Goal: Complete application form

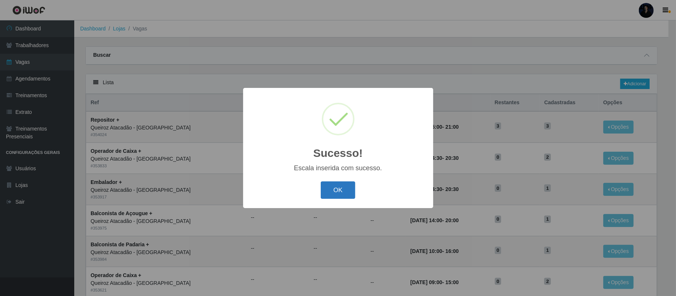
click at [333, 192] on button "OK" at bounding box center [338, 190] width 35 height 17
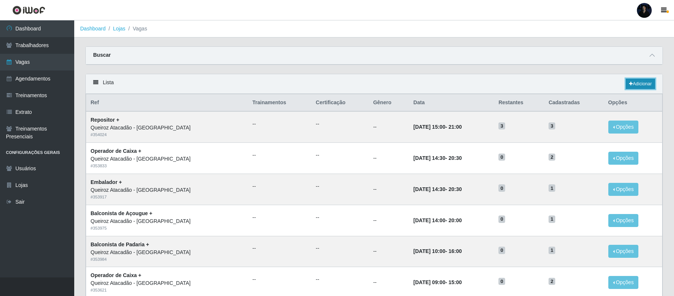
click at [636, 85] on link "Adicionar" at bounding box center [640, 84] width 29 height 10
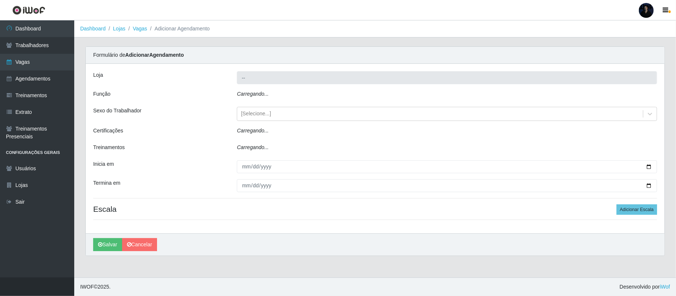
type input "Queiroz Atacadão - [GEOGRAPHIC_DATA]"
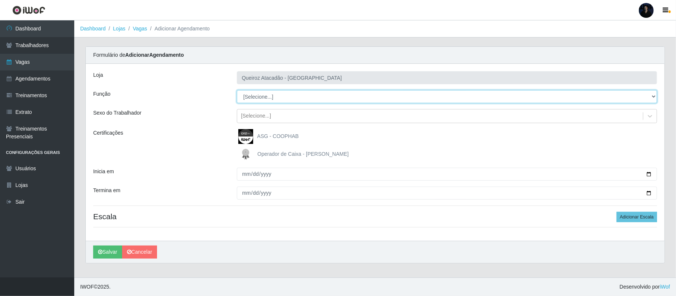
click at [271, 94] on select "[Selecione...] Balconista de Açougue Balconista de Açougue + Balconista de Açou…" at bounding box center [447, 96] width 420 height 13
select select "24"
click at [237, 91] on select "[Selecione...] Balconista de Açougue Balconista de Açougue + Balconista de Açou…" at bounding box center [447, 96] width 420 height 13
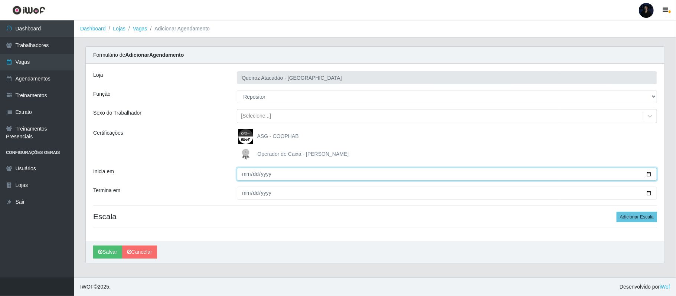
click at [648, 173] on input "Inicia em" at bounding box center [447, 174] width 420 height 13
type input "[DATE]"
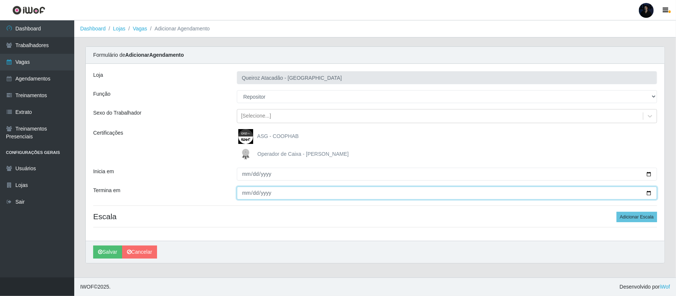
click at [649, 194] on input "Termina em" at bounding box center [447, 193] width 420 height 13
type input "[DATE]"
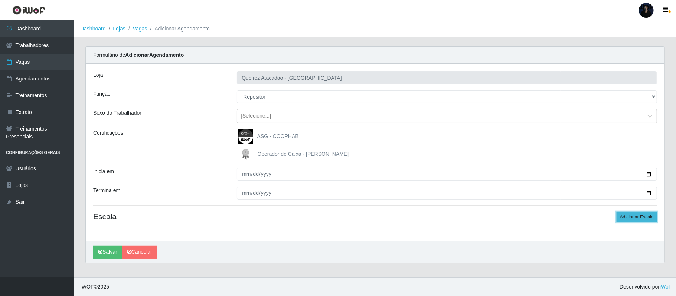
click at [634, 219] on button "Adicionar Escala" at bounding box center [637, 217] width 40 height 10
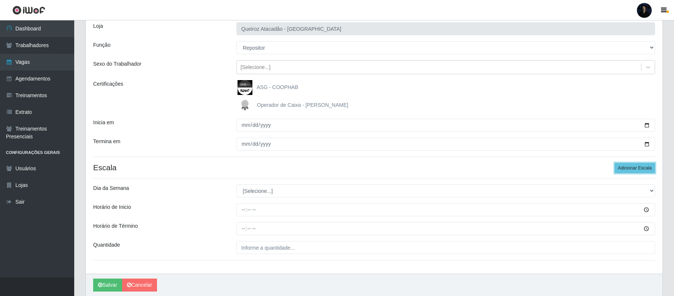
scroll to position [49, 0]
click at [635, 170] on button "Adicionar Escala" at bounding box center [635, 168] width 40 height 10
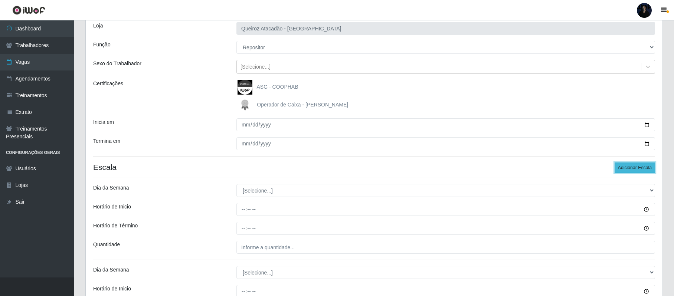
click at [634, 170] on button "Adicionar Escala" at bounding box center [635, 168] width 40 height 10
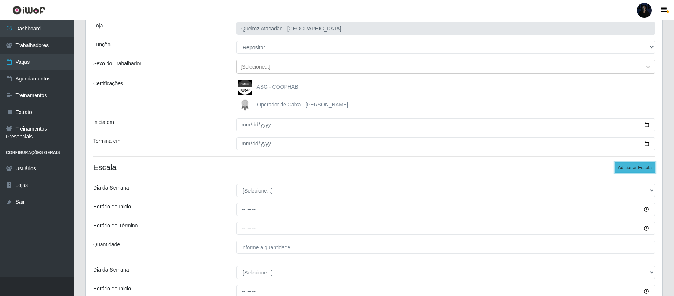
click at [634, 170] on button "Adicionar Escala" at bounding box center [635, 168] width 40 height 10
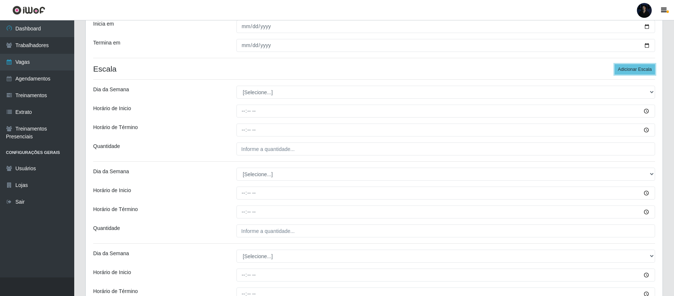
scroll to position [149, 0]
click at [259, 92] on select "[Selecione...] Segunda Terça Quarta Quinta Sexta Sábado Domingo" at bounding box center [446, 91] width 419 height 13
select select "1"
click at [237, 86] on select "[Selecione...] Segunda Terça Quarta Quinta Sexta Sábado Domingo" at bounding box center [446, 91] width 419 height 13
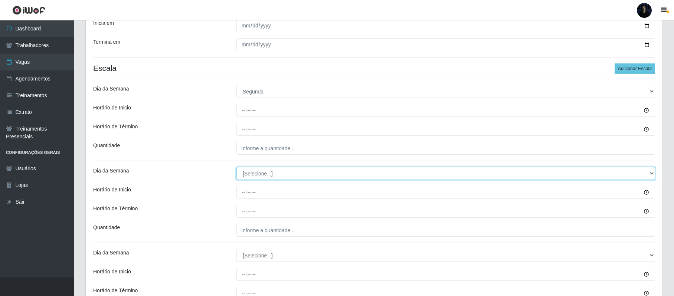
click at [255, 175] on select "[Selecione...] Segunda Terça Quarta Quinta Sexta Sábado Domingo" at bounding box center [446, 173] width 419 height 13
select select "1"
click at [237, 168] on select "[Selecione...] Segunda Terça Quarta Quinta Sexta Sábado Domingo" at bounding box center [446, 173] width 419 height 13
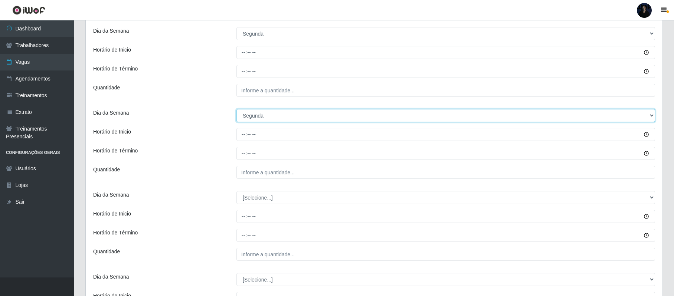
scroll to position [208, 0]
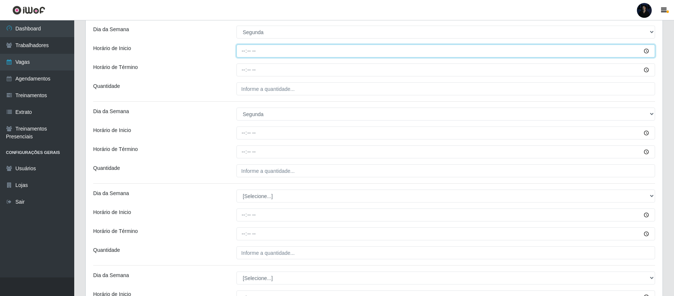
click at [240, 49] on input "Horário de Inicio" at bounding box center [446, 51] width 419 height 13
type input "08:00"
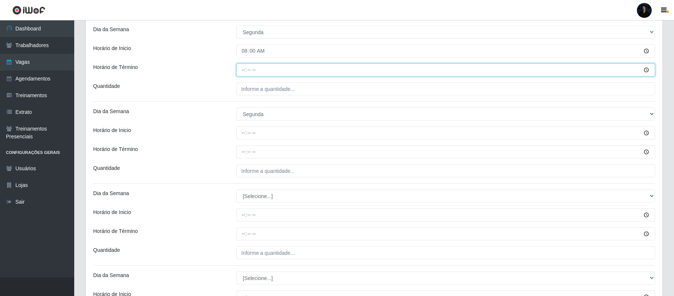
click at [238, 67] on input "Horário de Término" at bounding box center [446, 69] width 419 height 13
type input "14:00"
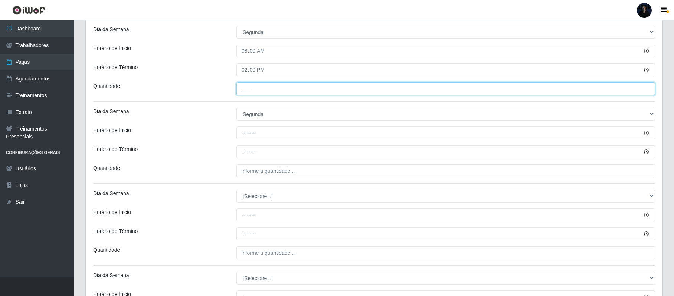
click at [244, 86] on input "___" at bounding box center [446, 88] width 419 height 13
type input "2__"
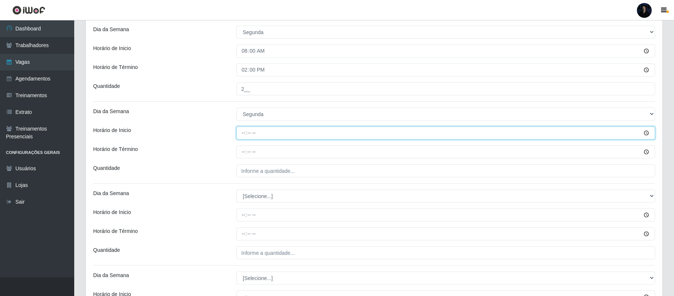
click at [242, 131] on input "Horário de Inicio" at bounding box center [446, 133] width 419 height 13
type input "15:00"
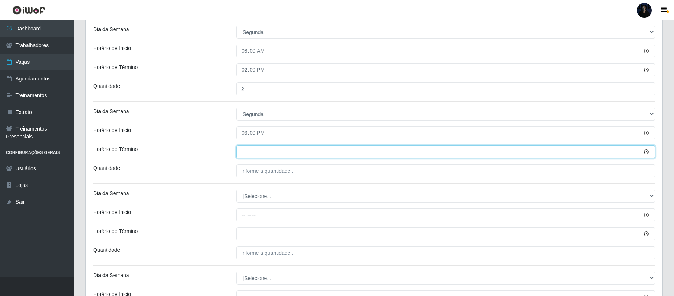
click at [242, 152] on input "Horário de Término" at bounding box center [446, 152] width 419 height 13
type input "21:00"
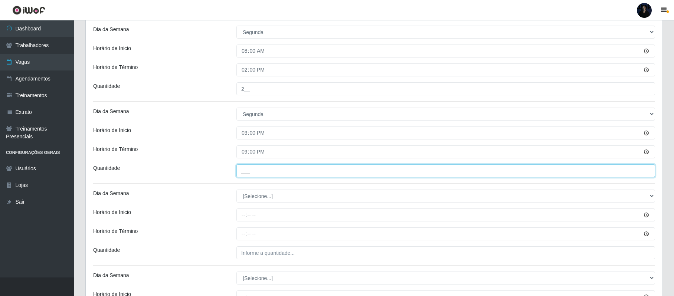
click at [249, 166] on input "___" at bounding box center [446, 170] width 419 height 13
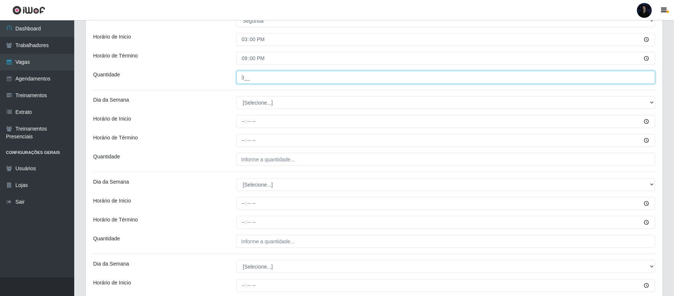
scroll to position [307, 0]
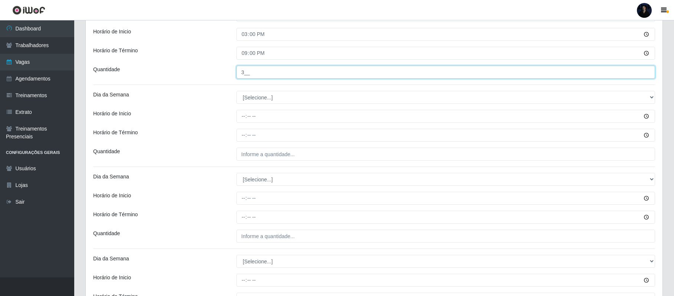
type input "3__"
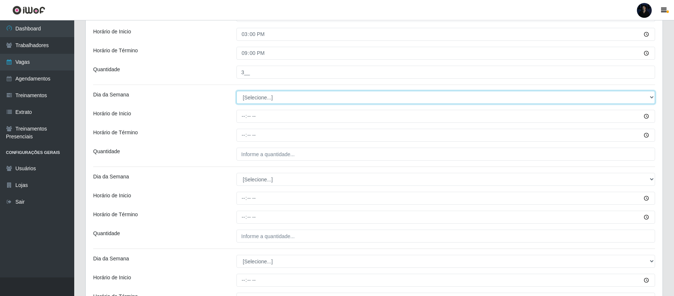
click at [260, 104] on select "[Selecione...] Segunda Terça Quarta Quinta Sexta Sábado Domingo" at bounding box center [446, 97] width 419 height 13
select select "2"
click at [237, 92] on select "[Selecione...] Segunda Terça Quarta Quinta Sexta Sábado Domingo" at bounding box center [446, 97] width 419 height 13
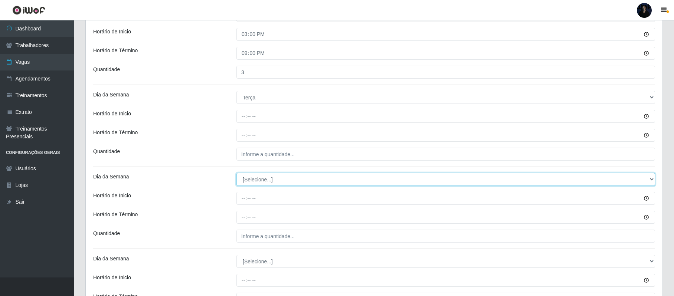
click at [251, 180] on select "[Selecione...] Segunda Terça Quarta Quinta Sexta Sábado Domingo" at bounding box center [446, 179] width 419 height 13
select select "2"
click at [237, 174] on select "[Selecione...] Segunda Terça Quarta Quinta Sexta Sábado Domingo" at bounding box center [446, 179] width 419 height 13
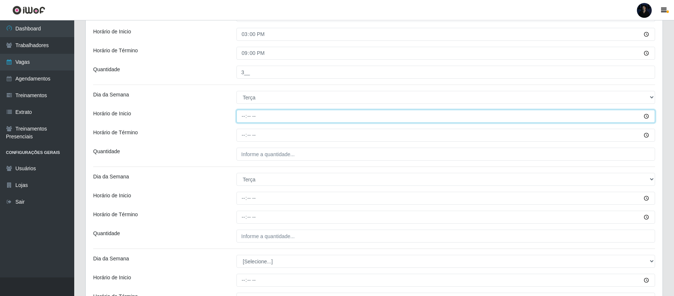
click at [239, 116] on input "Horário de Inicio" at bounding box center [446, 116] width 419 height 13
type input "08:00"
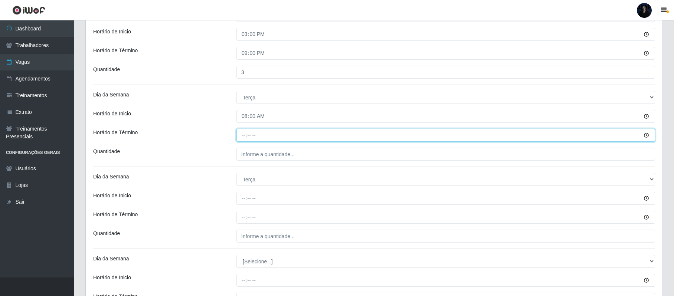
click at [244, 136] on input "Horário de Término" at bounding box center [446, 135] width 419 height 13
type input "14:00"
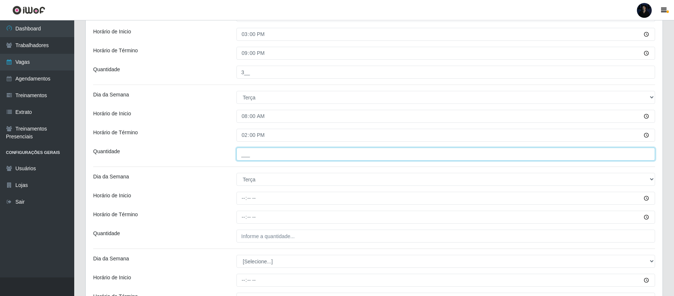
click at [244, 150] on input "___" at bounding box center [446, 154] width 419 height 13
type input "2__"
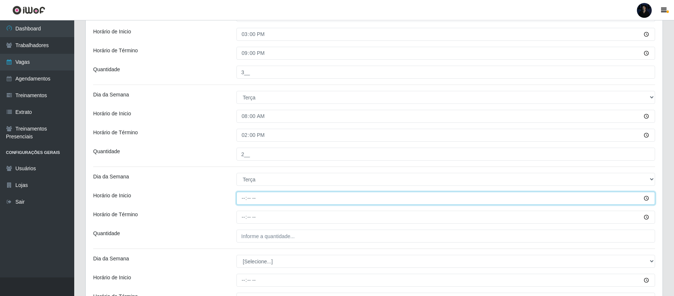
click at [245, 198] on input "Horário de Inicio" at bounding box center [446, 198] width 419 height 13
type input "15:00"
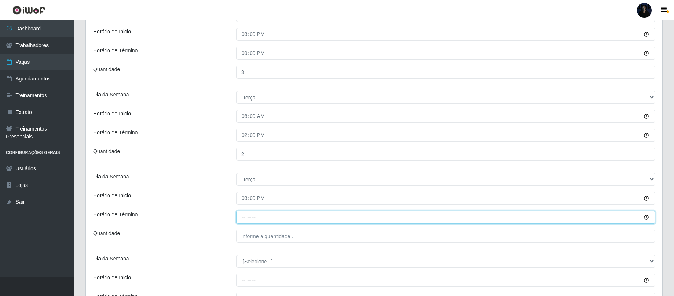
click at [241, 221] on input "Horário de Término" at bounding box center [446, 217] width 419 height 13
type input "21:00"
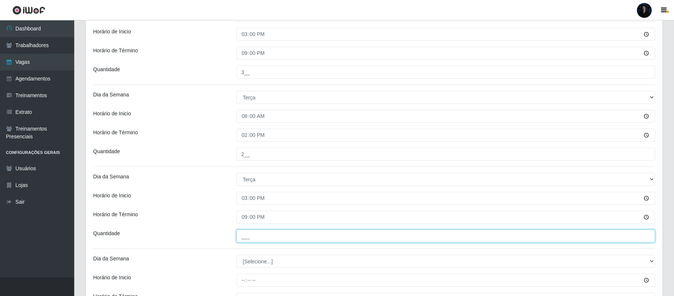
click at [247, 235] on input "___" at bounding box center [446, 236] width 419 height 13
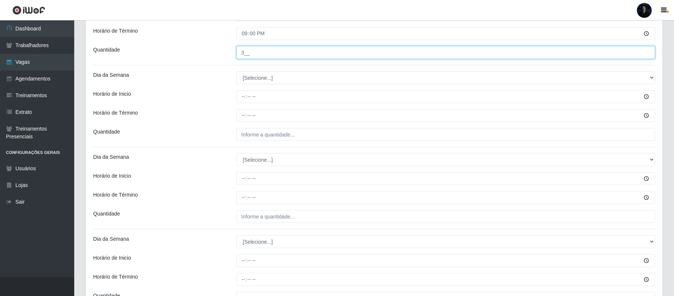
scroll to position [507, 0]
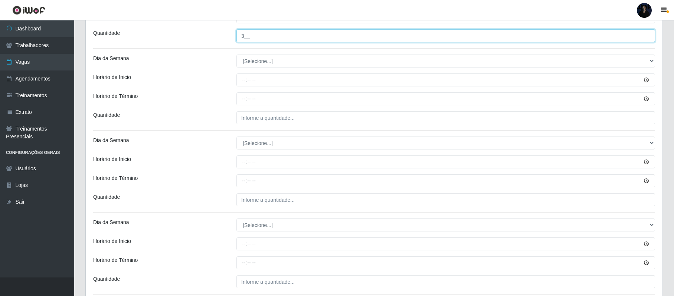
type input "3__"
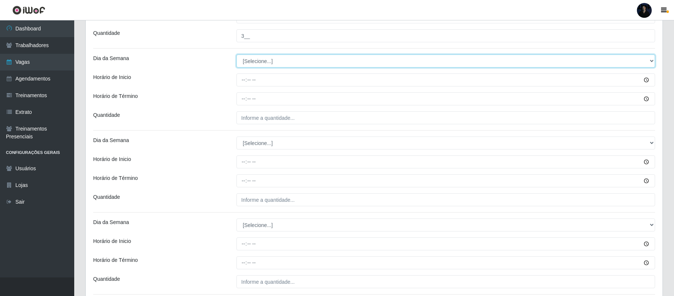
click at [247, 61] on select "[Selecione...] Segunda Terça Quarta Quinta Sexta Sábado Domingo" at bounding box center [446, 61] width 419 height 13
select select "3"
click at [237, 56] on select "[Selecione...] Segunda Terça Quarta Quinta Sexta Sábado Domingo" at bounding box center [446, 61] width 419 height 13
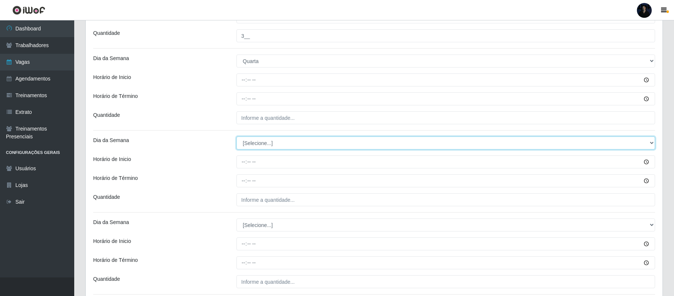
click at [249, 150] on select "[Selecione...] Segunda Terça Quarta Quinta Sexta Sábado Domingo" at bounding box center [446, 143] width 419 height 13
select select "3"
click at [237, 138] on select "[Selecione...] Segunda Terça Quarta Quinta Sexta Sábado Domingo" at bounding box center [446, 143] width 419 height 13
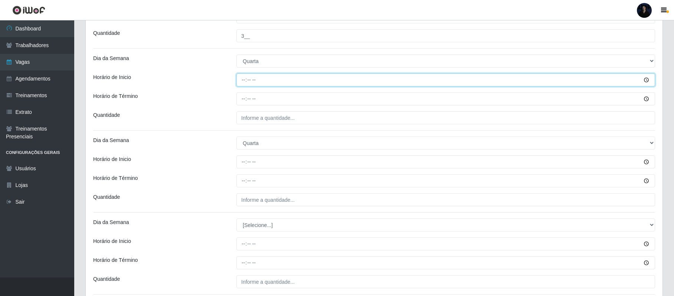
click at [243, 85] on input "Horário de Inicio" at bounding box center [446, 80] width 419 height 13
type input "08:00"
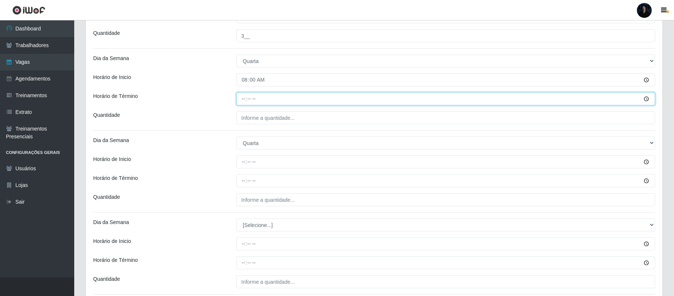
click at [241, 101] on input "Horário de Término" at bounding box center [446, 98] width 419 height 13
type input "14:00"
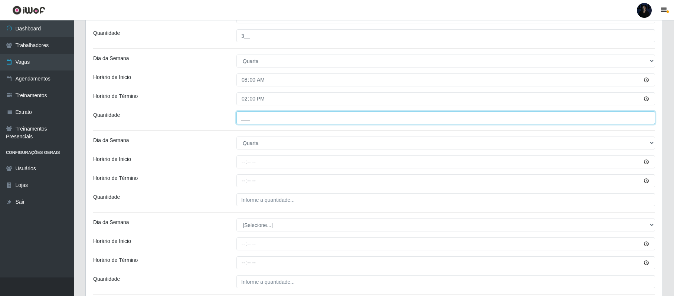
click at [247, 117] on input "___" at bounding box center [446, 117] width 419 height 13
type input "2__"
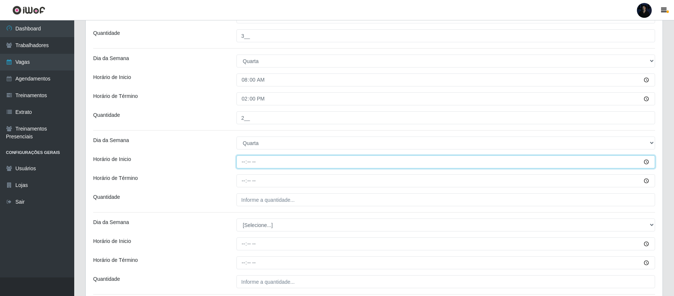
click at [243, 159] on input "Horário de Inicio" at bounding box center [446, 162] width 419 height 13
type input "15:00"
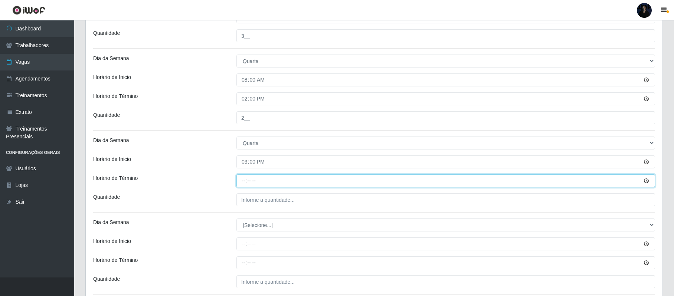
click at [244, 180] on input "Horário de Término" at bounding box center [446, 181] width 419 height 13
type input "21:00"
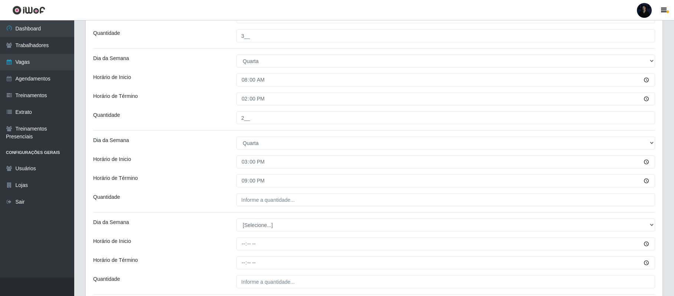
click at [247, 192] on div "[PERSON_NAME] Atacadão - [GEOGRAPHIC_DATA] do Amarante Função [Selecione...] Ba…" at bounding box center [374, 56] width 577 height 998
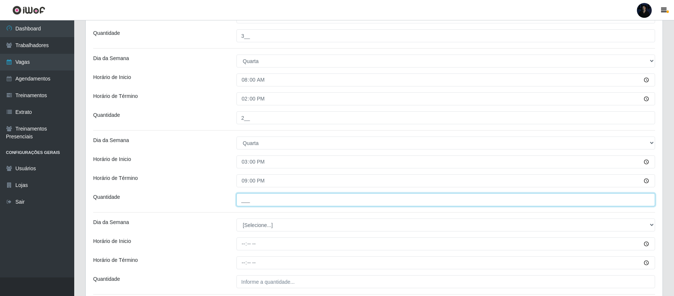
click at [245, 198] on input "___" at bounding box center [446, 199] width 419 height 13
type input "3__"
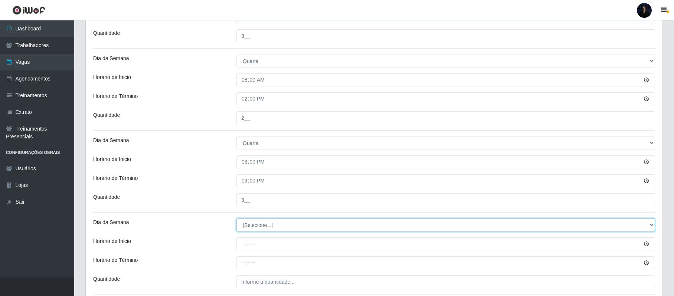
click at [243, 229] on select "[Selecione...] Segunda Terça Quarta Quinta Sexta Sábado Domingo" at bounding box center [446, 225] width 419 height 13
select select "4"
click at [237, 220] on select "[Selecione...] Segunda Terça Quarta Quinta Sexta Sábado Domingo" at bounding box center [446, 225] width 419 height 13
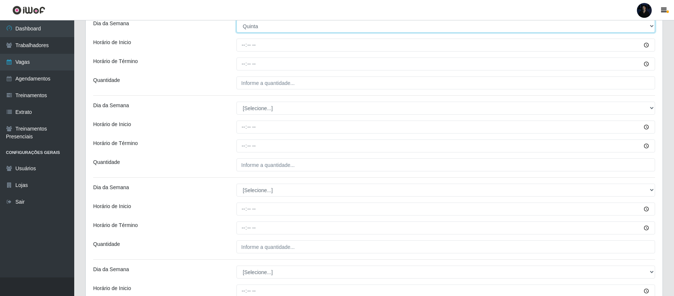
scroll to position [691, 0]
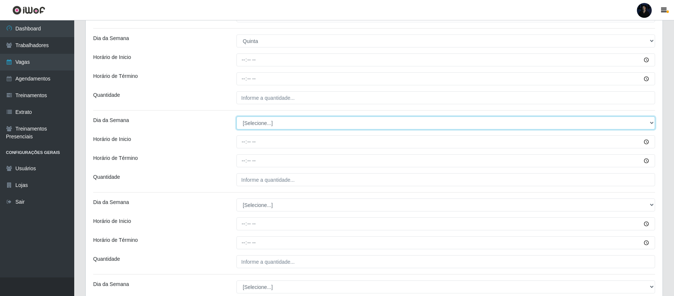
click at [275, 123] on select "[Selecione...] Segunda Terça Quarta Quinta Sexta Sábado Domingo" at bounding box center [446, 123] width 419 height 13
select select "4"
click at [237, 118] on select "[Selecione...] Segunda Terça Quarta Quinta Sexta Sábado Domingo" at bounding box center [446, 123] width 419 height 13
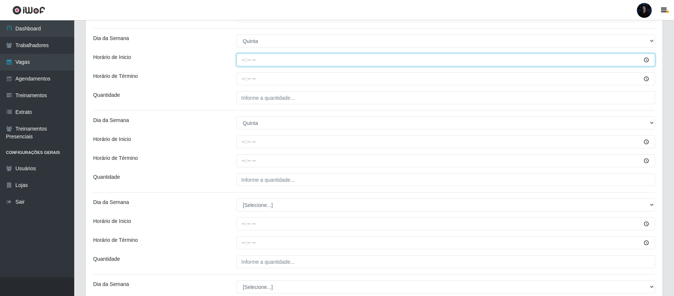
click at [241, 64] on input "Horário de Inicio" at bounding box center [446, 59] width 419 height 13
type input "08:00"
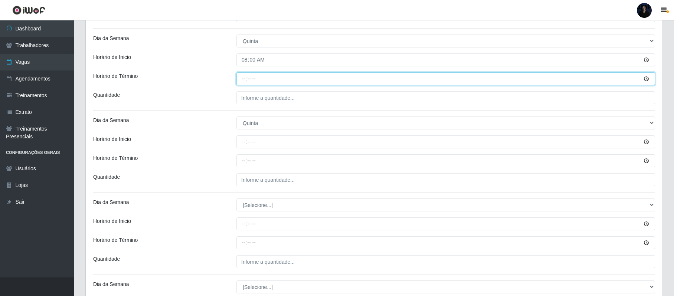
click at [244, 78] on input "Horário de Término" at bounding box center [446, 78] width 419 height 13
type input "14:00"
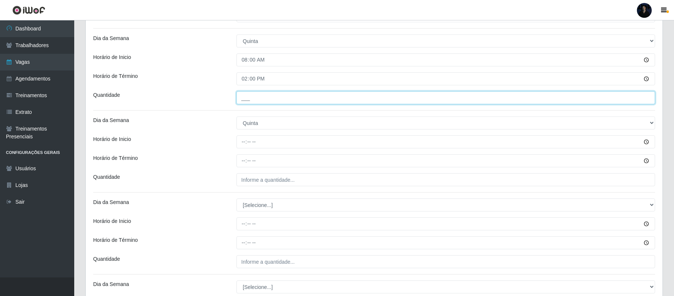
click at [244, 95] on input "___" at bounding box center [446, 97] width 419 height 13
type input "2__"
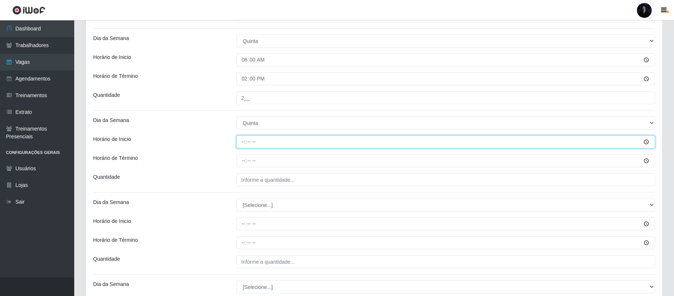
click at [239, 146] on input "Horário de Inicio" at bounding box center [446, 142] width 419 height 13
type input "15:00"
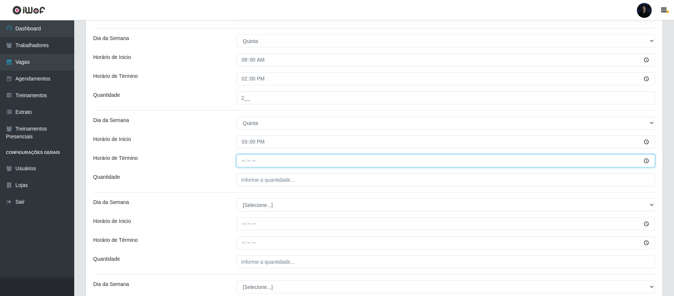
click at [242, 161] on input "Horário de Término" at bounding box center [446, 160] width 419 height 13
type input "21:00"
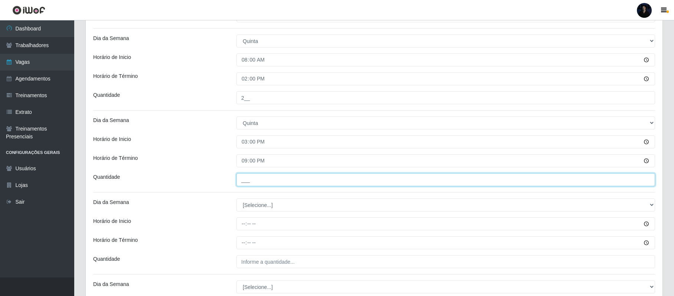
click at [247, 179] on input "___" at bounding box center [446, 179] width 419 height 13
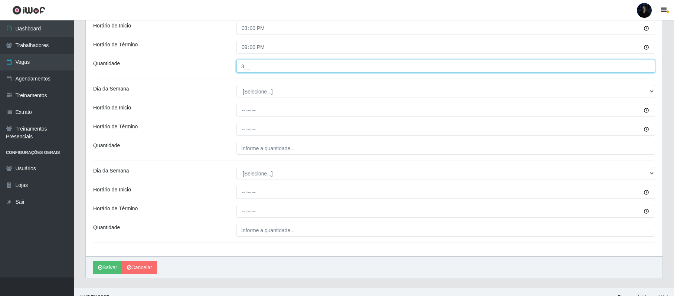
scroll to position [818, 0]
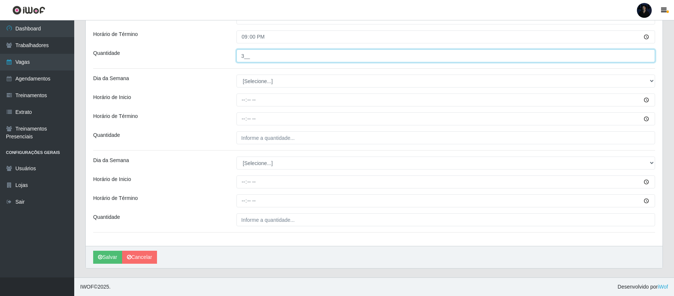
type input "3__"
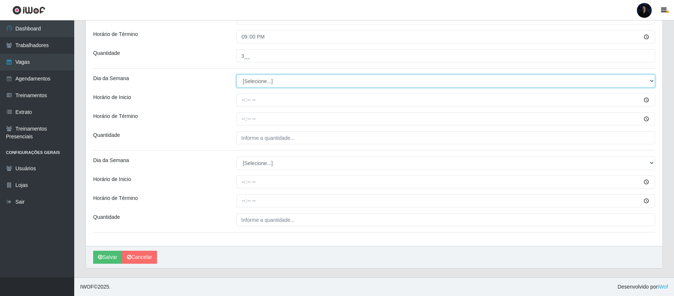
click at [261, 84] on select "[Selecione...] Segunda Terça Quarta Quinta Sexta Sábado Domingo" at bounding box center [446, 81] width 419 height 13
select select "5"
click at [237, 75] on select "[Selecione...] Segunda Terça Quarta Quinta Sexta Sábado Domingo" at bounding box center [446, 81] width 419 height 13
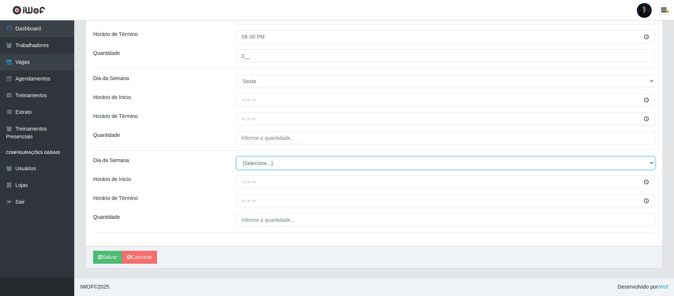
click at [250, 161] on select "[Selecione...] Segunda Terça Quarta Quinta Sexta Sábado Domingo" at bounding box center [446, 163] width 419 height 13
select select "5"
click at [237, 157] on select "[Selecione...] Segunda Terça Quarta Quinta Sexta Sábado Domingo" at bounding box center [446, 163] width 419 height 13
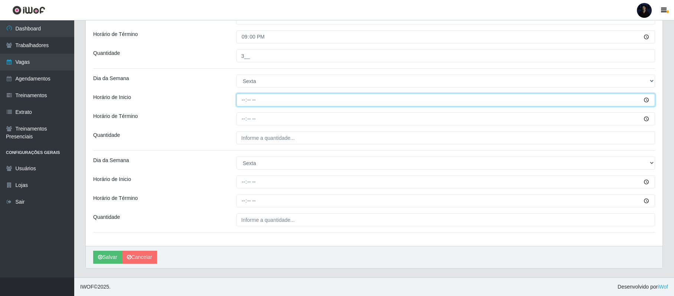
click at [245, 99] on input "Horário de Inicio" at bounding box center [446, 100] width 419 height 13
type input "08:00"
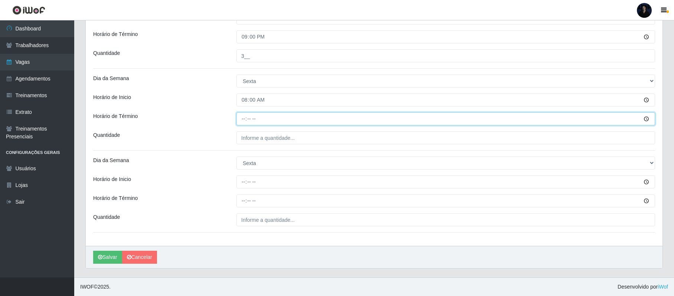
click at [241, 119] on input "Horário de Término" at bounding box center [446, 119] width 419 height 13
type input "14:00"
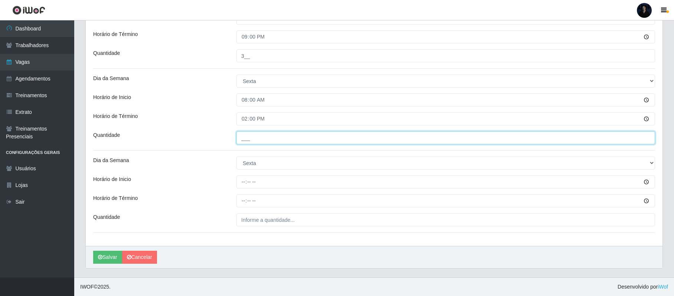
click at [244, 137] on input "___" at bounding box center [446, 137] width 419 height 13
type input "2__"
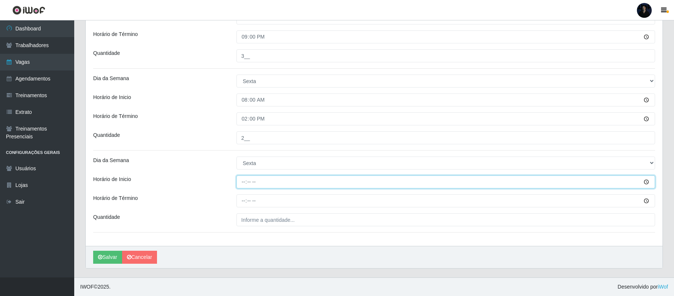
click at [241, 179] on input "Horário de Inicio" at bounding box center [446, 182] width 419 height 13
type input "15:00"
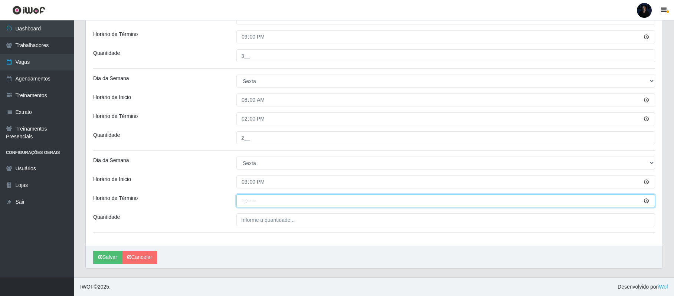
click at [242, 198] on input "Horário de Término" at bounding box center [446, 201] width 419 height 13
type input "21:00"
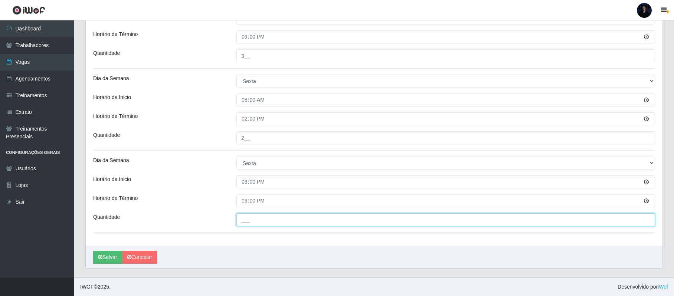
click at [246, 217] on input "___" at bounding box center [446, 219] width 419 height 13
type input "3__"
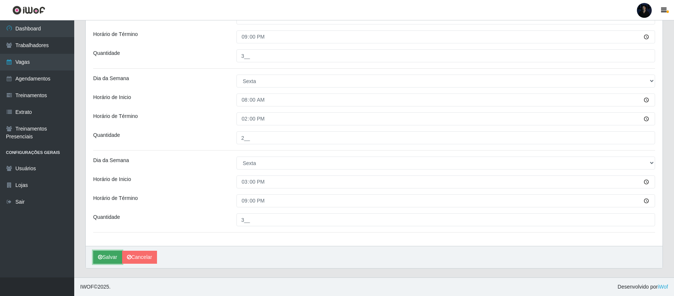
click at [103, 256] on button "Salvar" at bounding box center [107, 257] width 29 height 13
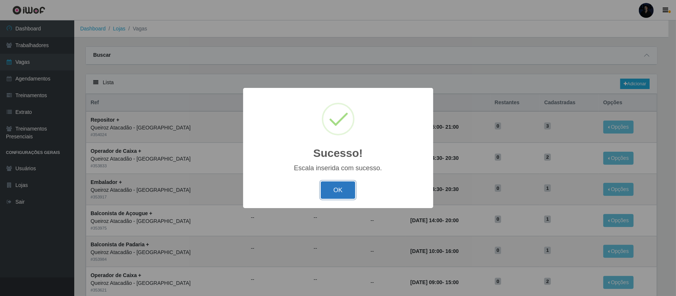
click at [347, 186] on button "OK" at bounding box center [338, 190] width 35 height 17
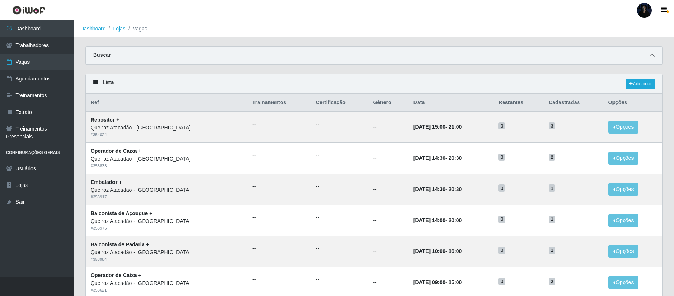
click at [652, 53] on icon at bounding box center [652, 55] width 5 height 5
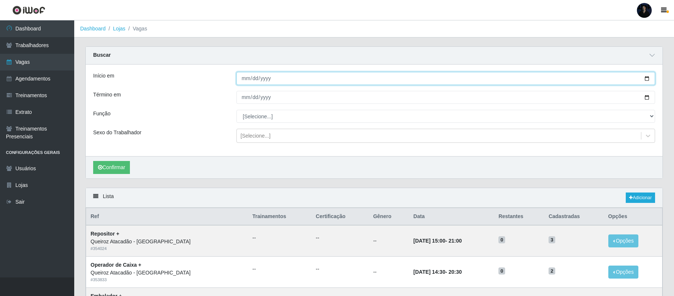
click at [648, 80] on input "[DATE]" at bounding box center [446, 78] width 419 height 13
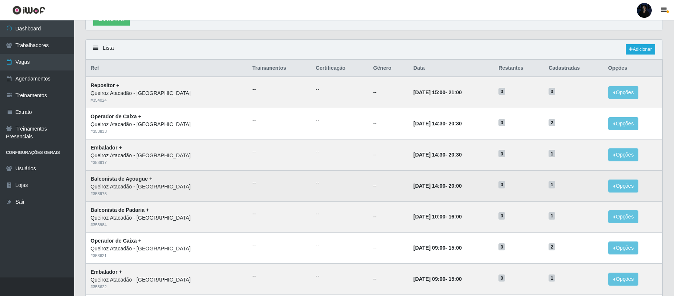
scroll to position [99, 0]
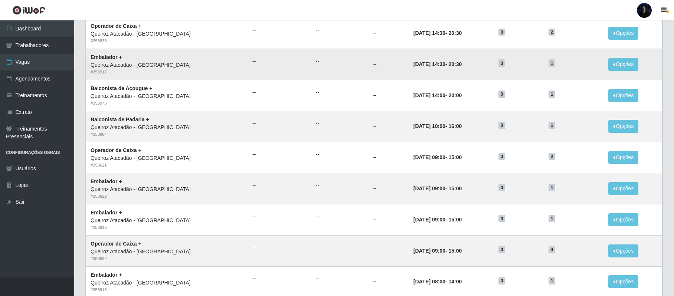
scroll to position [149, 0]
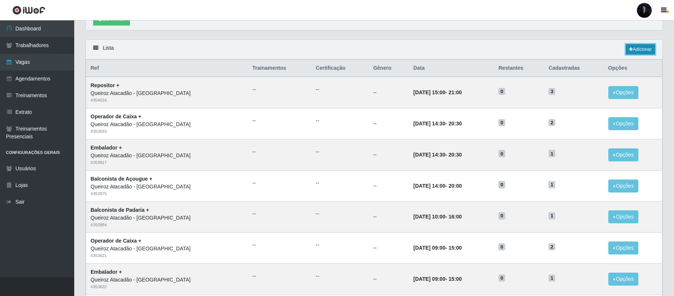
click at [647, 49] on link "Adicionar" at bounding box center [640, 49] width 29 height 10
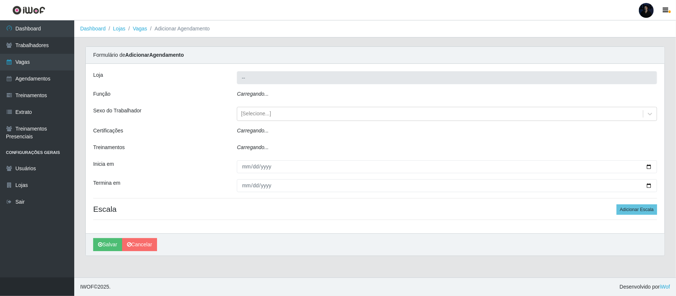
type input "Queiroz Atacadão - [GEOGRAPHIC_DATA]"
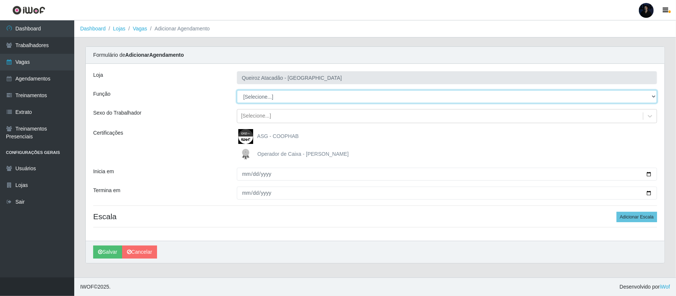
click at [262, 101] on select "[Selecione...] Balconista de Açougue Balconista de Açougue + Balconista de Açou…" at bounding box center [447, 96] width 420 height 13
select select "82"
click at [237, 91] on select "[Selecione...] Balconista de Açougue Balconista de Açougue + Balconista de Açou…" at bounding box center [447, 96] width 420 height 13
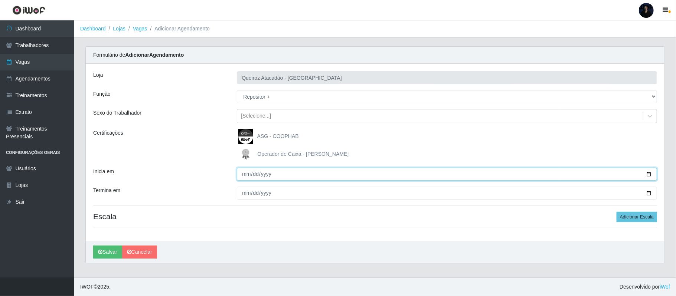
click at [650, 177] on input "Inicia em" at bounding box center [447, 174] width 420 height 13
type input "[DATE]"
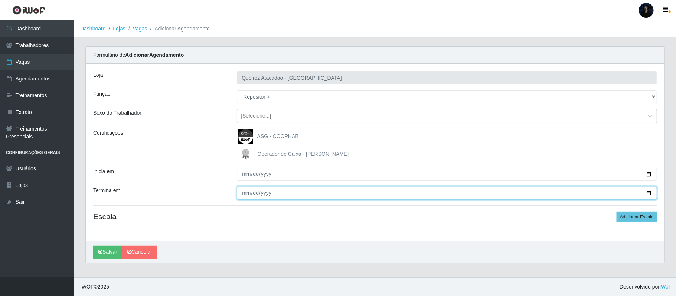
click at [646, 194] on input "Termina em" at bounding box center [447, 193] width 420 height 13
type input "[DATE]"
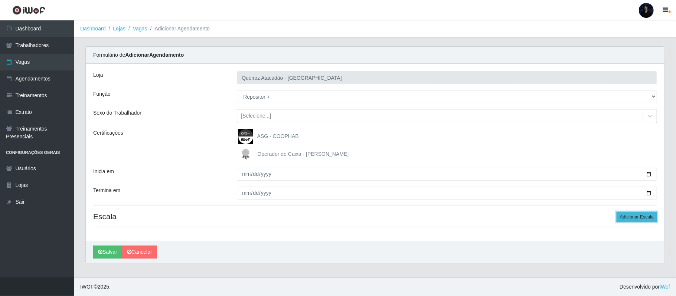
click at [623, 216] on button "Adicionar Escala" at bounding box center [637, 217] width 40 height 10
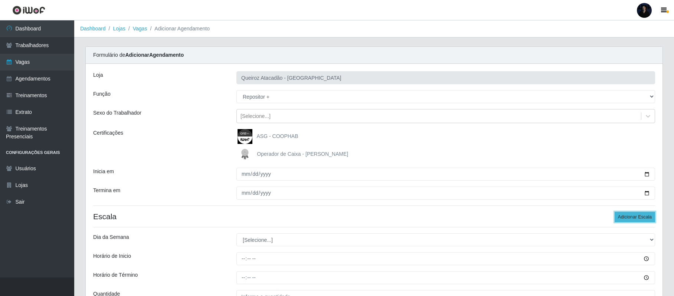
click at [623, 216] on button "Adicionar Escala" at bounding box center [635, 217] width 40 height 10
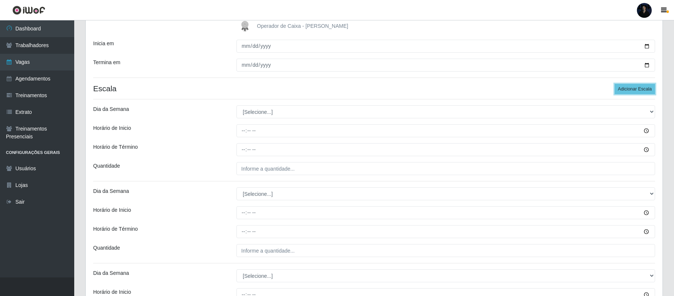
scroll to position [149, 0]
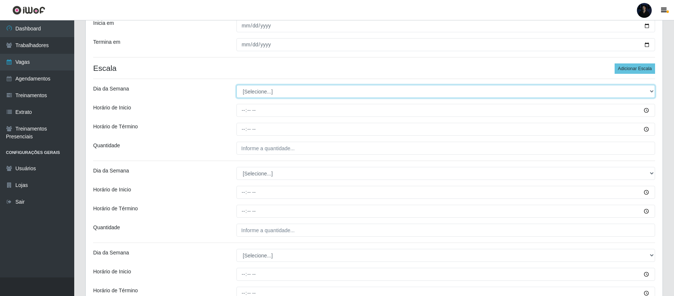
click at [273, 96] on select "[Selecione...] Segunda Terça Quarta Quinta Sexta Sábado Domingo" at bounding box center [446, 91] width 419 height 13
select select "6"
click at [237, 86] on select "[Selecione...] Segunda Terça Quarta Quinta Sexta Sábado Domingo" at bounding box center [446, 91] width 419 height 13
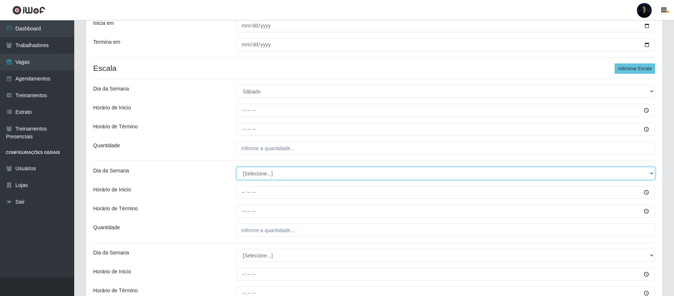
click at [263, 174] on select "[Selecione...] Segunda Terça Quarta Quinta Sexta Sábado Domingo" at bounding box center [446, 173] width 419 height 13
click at [237, 168] on select "[Selecione...] Segunda Terça Quarta Quinta Sexta Sábado Domingo" at bounding box center [446, 173] width 419 height 13
click at [268, 180] on select "[Selecione...] Segunda Terça Quarta Quinta Sexta Sábado Domingo" at bounding box center [446, 173] width 419 height 13
select select "6"
click at [237, 168] on select "[Selecione...] Segunda Terça Quarta Quinta Sexta Sábado Domingo" at bounding box center [446, 173] width 419 height 13
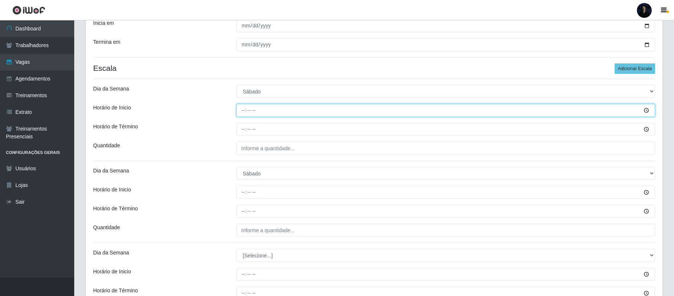
click at [245, 115] on input "Horário de Inicio" at bounding box center [446, 110] width 419 height 13
type input "08:00"
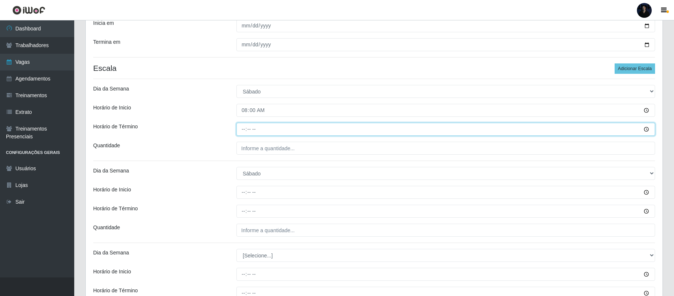
click at [244, 128] on input "Horário de Término" at bounding box center [446, 129] width 419 height 13
type input "14:00"
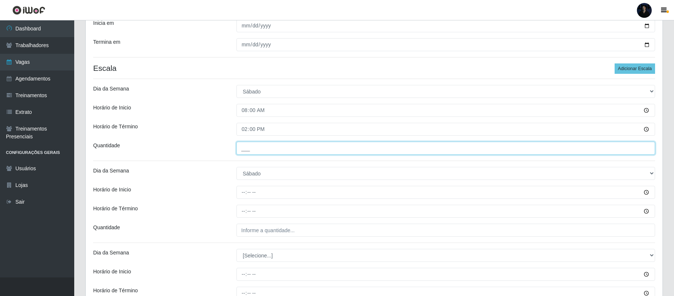
click at [245, 151] on input "___" at bounding box center [446, 148] width 419 height 13
type input "2__"
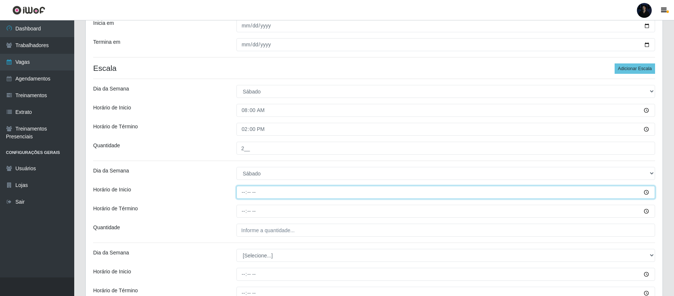
click at [242, 190] on input "Horário de Inicio" at bounding box center [446, 192] width 419 height 13
type input "15:00"
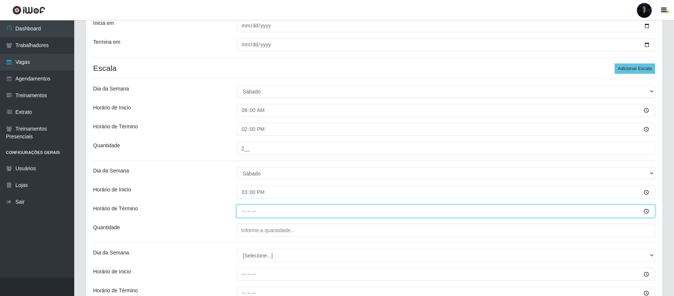
click at [241, 214] on input "Horário de Término" at bounding box center [446, 211] width 419 height 13
type input "21:00"
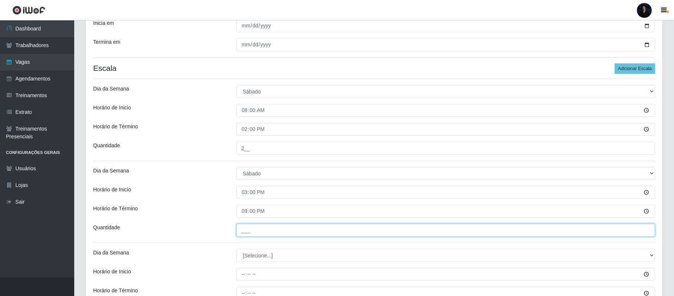
click at [249, 229] on input "___" at bounding box center [446, 230] width 419 height 13
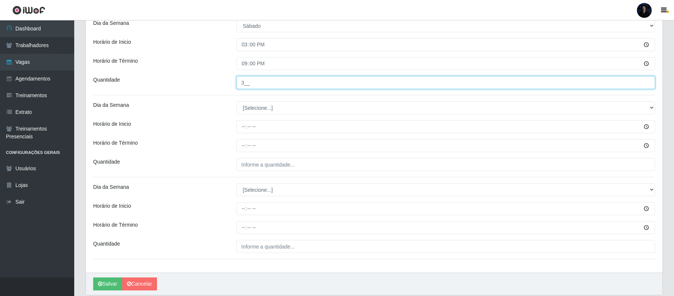
scroll to position [297, 0]
type input "3__"
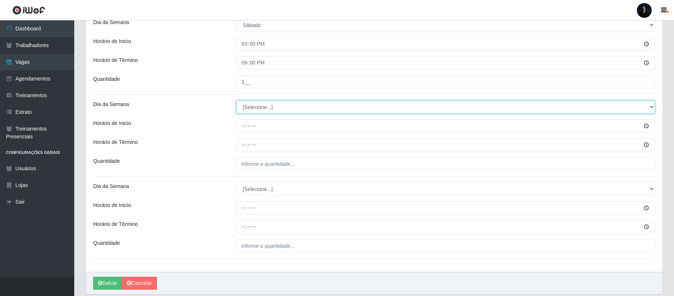
click at [247, 110] on select "[Selecione...] Segunda Terça Quarta Quinta Sexta Sábado Domingo" at bounding box center [446, 107] width 419 height 13
select select "0"
click at [237, 102] on select "[Selecione...] Segunda Terça Quarta Quinta Sexta Sábado Domingo" at bounding box center [446, 107] width 419 height 13
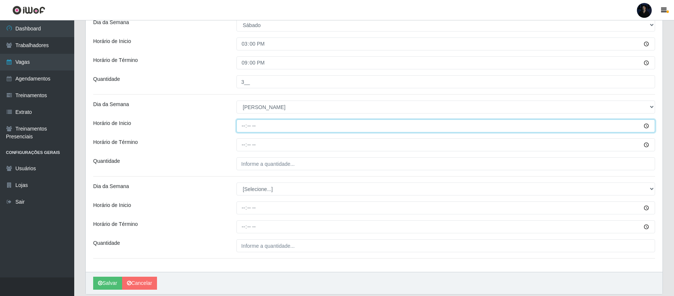
click at [242, 128] on input "Horário de Inicio" at bounding box center [446, 126] width 419 height 13
type input "08:00"
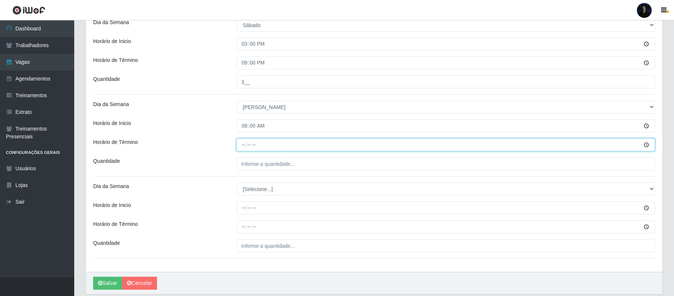
click at [243, 142] on input "Horário de Término" at bounding box center [446, 144] width 419 height 13
type input "14:00"
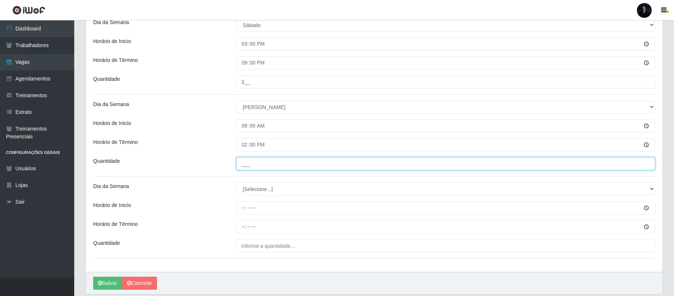
click at [244, 165] on input "___" at bounding box center [446, 163] width 419 height 13
type input "2__"
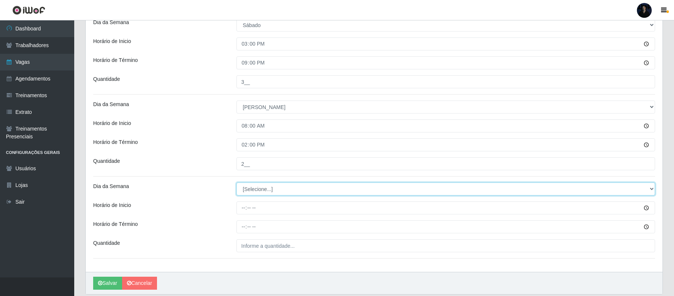
click at [245, 194] on select "[Selecione...] Segunda Terça Quarta Quinta Sexta Sábado Domingo" at bounding box center [446, 189] width 419 height 13
select select "0"
click at [237, 184] on select "[Selecione...] Segunda Terça Quarta Quinta Sexta Sábado Domingo" at bounding box center [446, 189] width 419 height 13
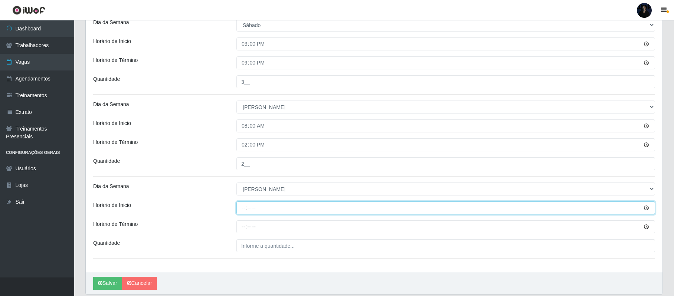
click at [244, 209] on input "Horário de Inicio" at bounding box center [446, 208] width 419 height 13
type input "14:00"
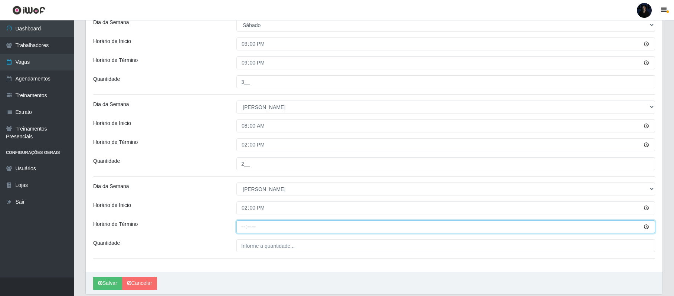
click at [244, 233] on input "Horário de Término" at bounding box center [446, 227] width 419 height 13
type input "20:00"
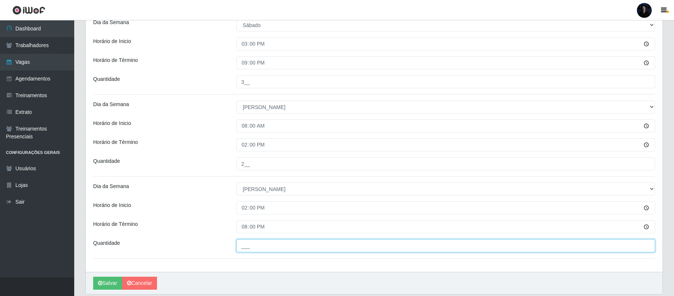
click at [247, 250] on input "___" at bounding box center [446, 245] width 419 height 13
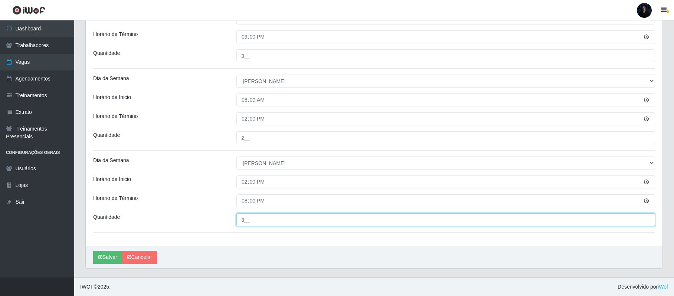
scroll to position [325, 0]
type input "3__"
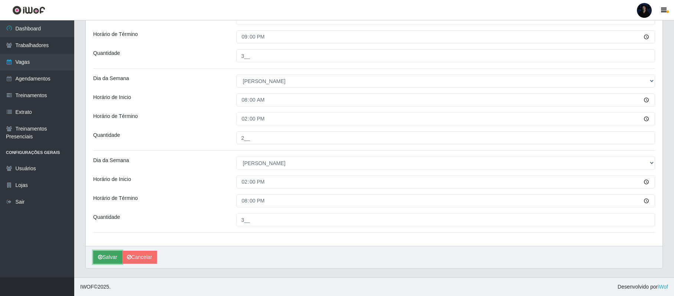
click at [104, 262] on button "Salvar" at bounding box center [107, 257] width 29 height 13
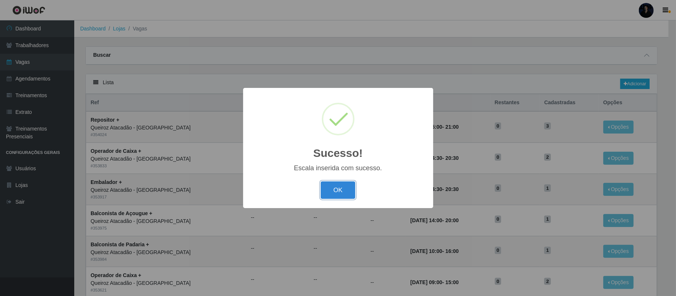
drag, startPoint x: 338, startPoint y: 187, endPoint x: 382, endPoint y: 173, distance: 46.5
click at [338, 187] on button "OK" at bounding box center [338, 190] width 35 height 17
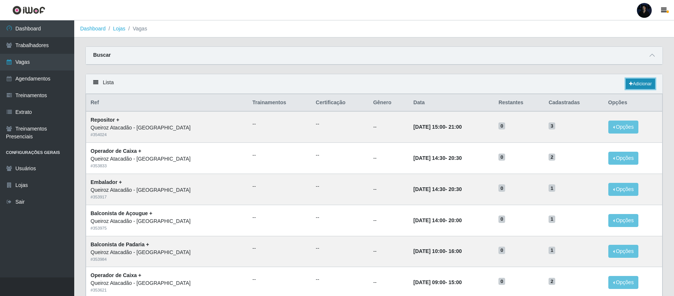
click at [652, 88] on link "Adicionar" at bounding box center [640, 84] width 29 height 10
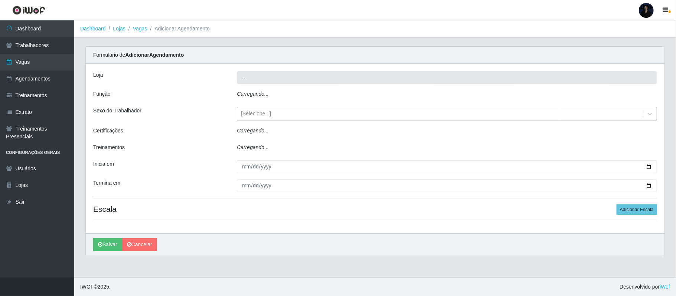
type input "Queiroz Atacadão - [GEOGRAPHIC_DATA]"
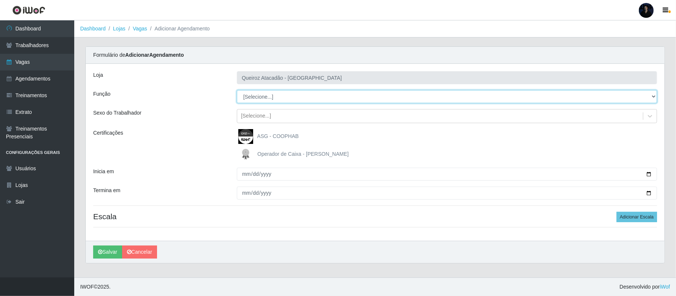
click at [285, 97] on select "[Selecione...] Balconista de Açougue Balconista de Açougue + Balconista de Açou…" at bounding box center [447, 96] width 420 height 13
select select "82"
click at [237, 91] on select "[Selecione...] Balconista de Açougue Balconista de Açougue + Balconista de Açou…" at bounding box center [447, 96] width 420 height 13
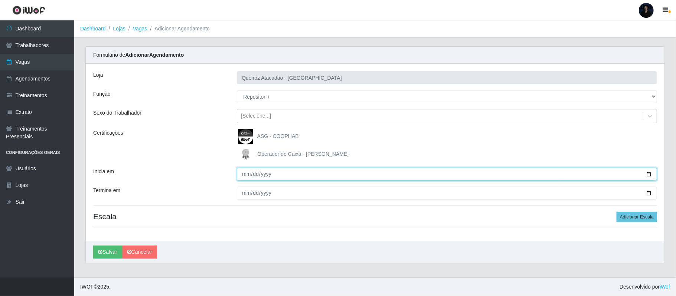
click at [651, 172] on input "Inicia em" at bounding box center [447, 174] width 420 height 13
type input "[DATE]"
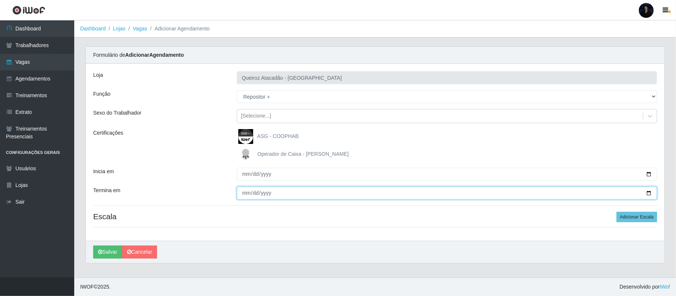
click at [648, 194] on input "Termina em" at bounding box center [447, 193] width 420 height 13
type input "[DATE]"
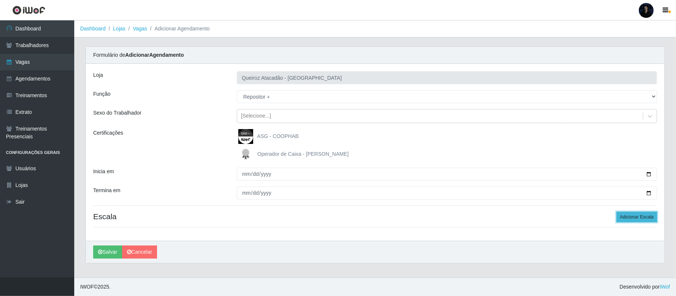
click at [638, 219] on button "Adicionar Escala" at bounding box center [637, 217] width 40 height 10
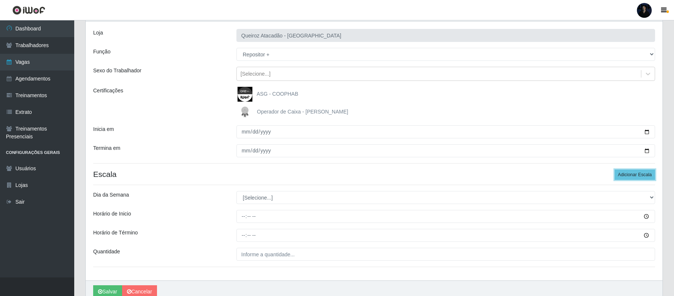
scroll to position [78, 0]
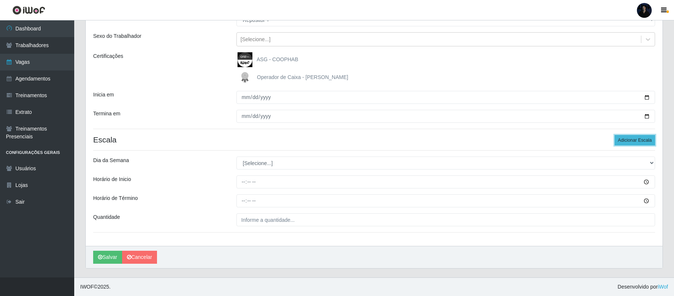
click at [639, 140] on button "Adicionar Escala" at bounding box center [635, 140] width 40 height 10
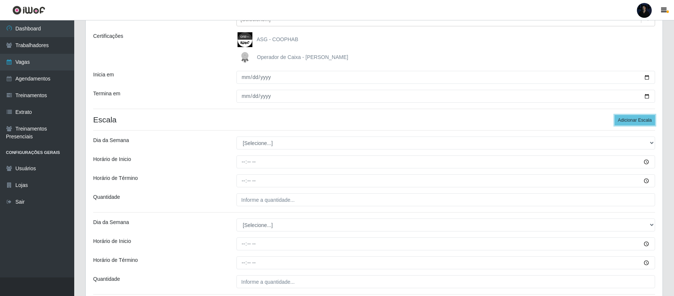
scroll to position [99, 0]
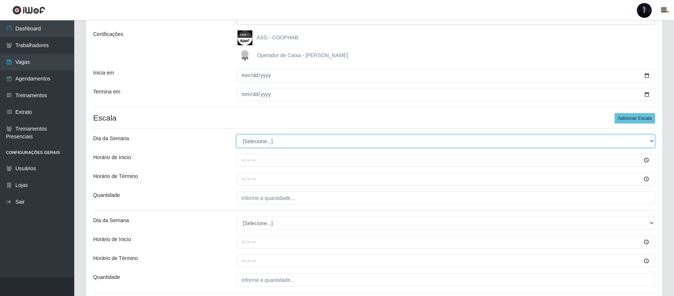
drag, startPoint x: 245, startPoint y: 143, endPoint x: 247, endPoint y: 147, distance: 5.0
click at [245, 143] on select "[Selecione...] Segunda Terça Quarta Quinta Sexta Sábado Domingo" at bounding box center [446, 141] width 419 height 13
select select "0"
click at [237, 135] on select "[Selecione...] Segunda Terça Quarta Quinta Sexta Sábado Domingo" at bounding box center [446, 141] width 419 height 13
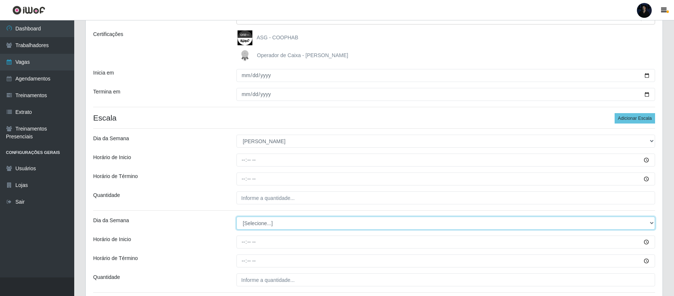
click at [260, 223] on select "[Selecione...] Segunda Terça Quarta Quinta Sexta Sábado Domingo" at bounding box center [446, 223] width 419 height 13
select select "0"
click at [237, 218] on select "[Selecione...] Segunda Terça Quarta Quinta Sexta Sábado Domingo" at bounding box center [446, 223] width 419 height 13
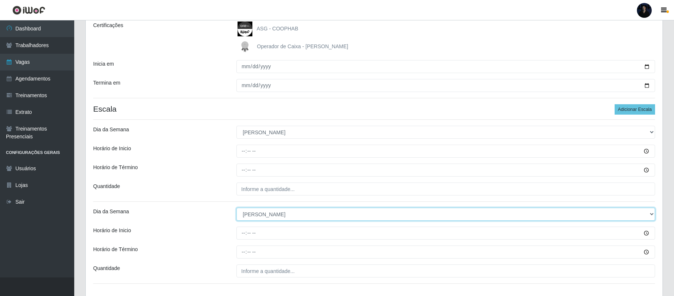
scroll to position [160, 0]
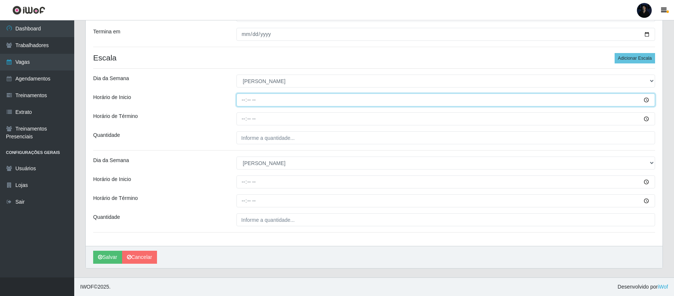
click at [242, 100] on input "Horário de Inicio" at bounding box center [446, 100] width 419 height 13
type input "08:00"
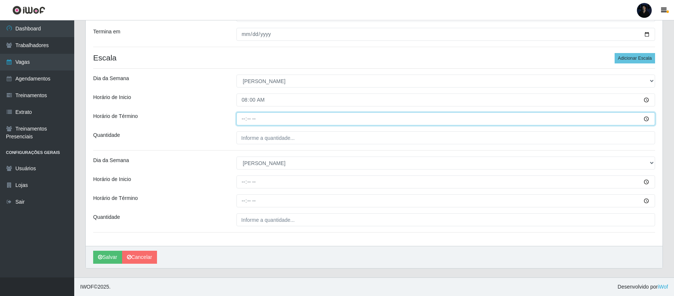
click at [239, 118] on input "Horário de Término" at bounding box center [446, 119] width 419 height 13
type input "14:00"
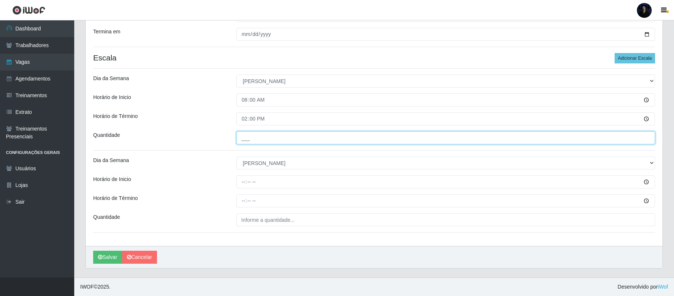
click at [244, 134] on input "___" at bounding box center [446, 137] width 419 height 13
type input "1__"
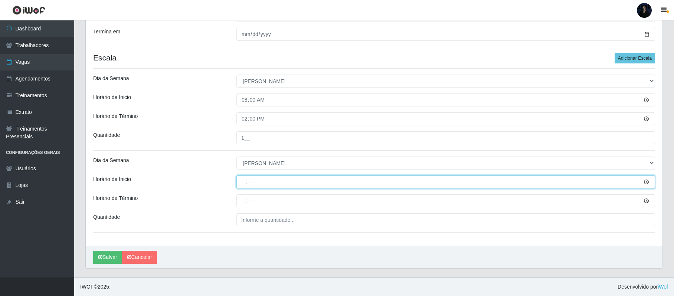
click at [244, 182] on input "Horário de Inicio" at bounding box center [446, 182] width 419 height 13
type input "14:00"
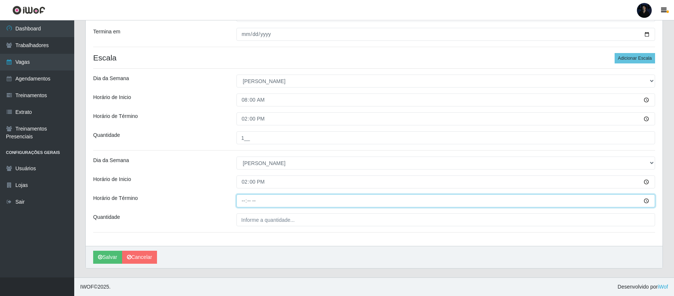
click at [244, 201] on input "Horário de Término" at bounding box center [446, 201] width 419 height 13
type input "20:00"
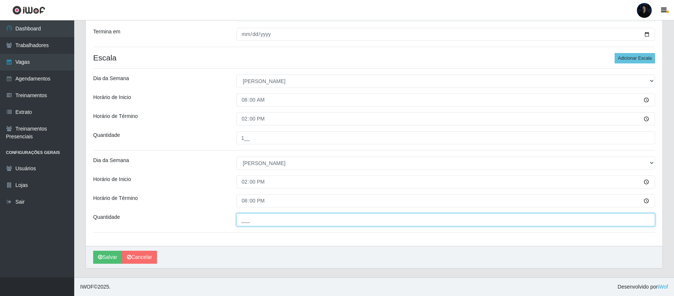
click at [243, 223] on input "___" at bounding box center [446, 219] width 419 height 13
type input "1__"
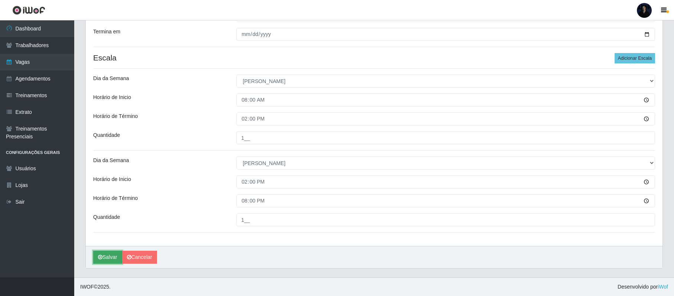
click at [109, 258] on button "Salvar" at bounding box center [107, 257] width 29 height 13
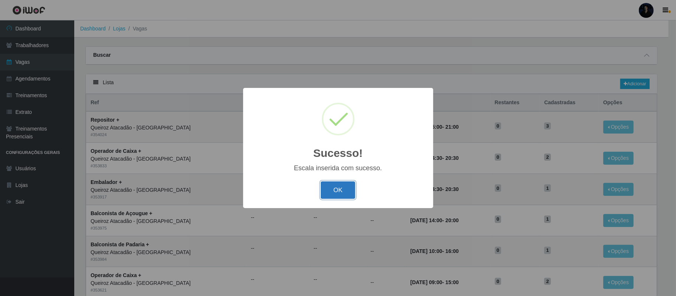
click at [339, 186] on button "OK" at bounding box center [338, 190] width 35 height 17
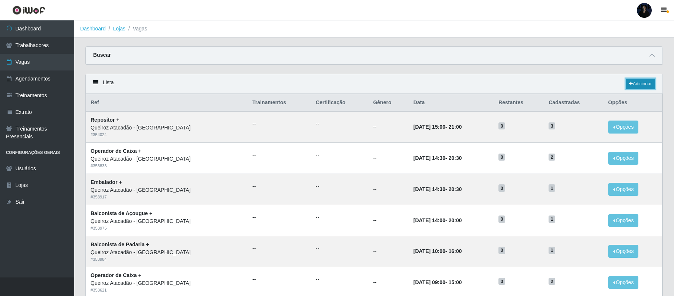
click at [636, 87] on link "Adicionar" at bounding box center [640, 84] width 29 height 10
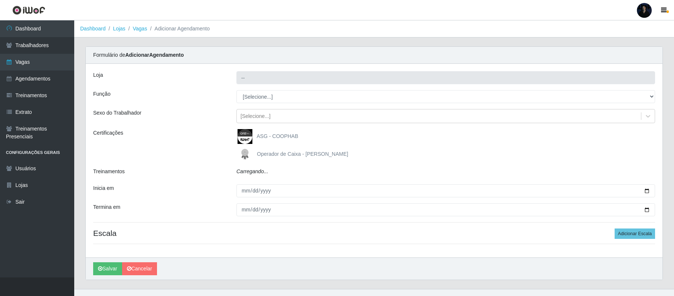
type input "Queiroz Atacadão - [GEOGRAPHIC_DATA]"
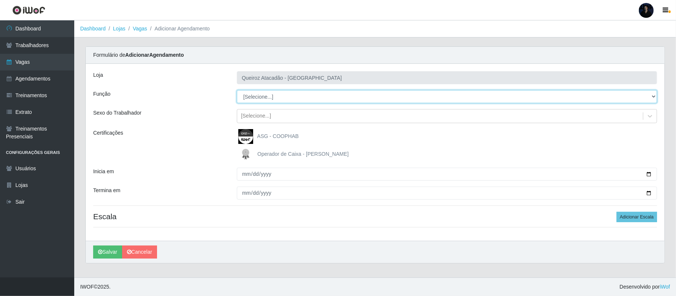
click at [251, 100] on select "[Selecione...] Balconista de Açougue Balconista de Açougue + Balconista de Açou…" at bounding box center [447, 96] width 420 height 13
select select "24"
click at [237, 91] on select "[Selecione...] Balconista de Açougue Balconista de Açougue + Balconista de Açou…" at bounding box center [447, 96] width 420 height 13
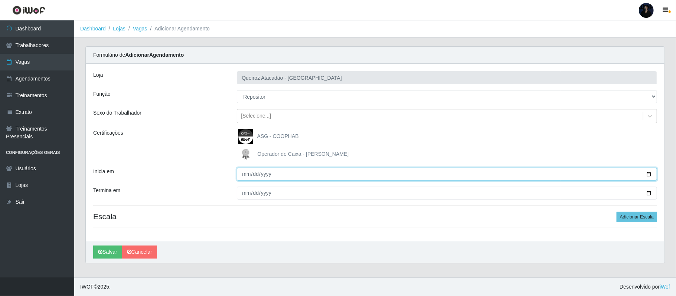
click at [648, 174] on input "Inicia em" at bounding box center [447, 174] width 420 height 13
type input "[DATE]"
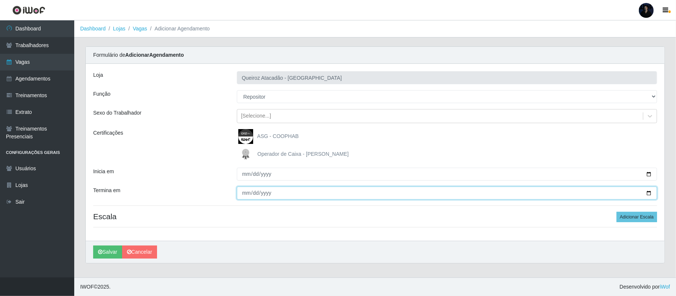
click at [651, 192] on input "Termina em" at bounding box center [447, 193] width 420 height 13
type input "[DATE]"
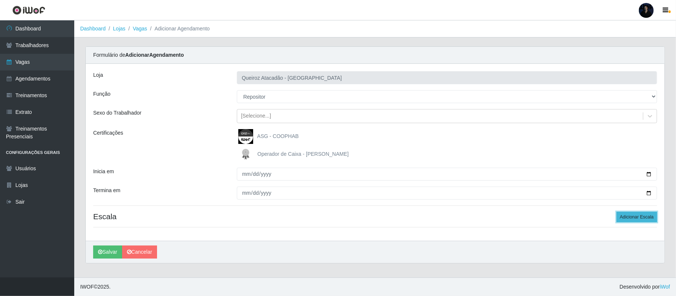
click at [627, 218] on button "Adicionar Escala" at bounding box center [637, 217] width 40 height 10
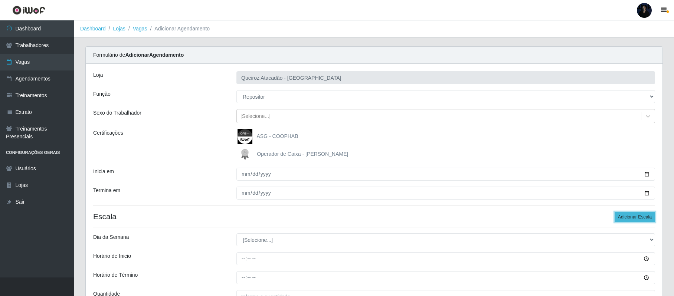
click at [627, 218] on button "Adicionar Escala" at bounding box center [635, 217] width 40 height 10
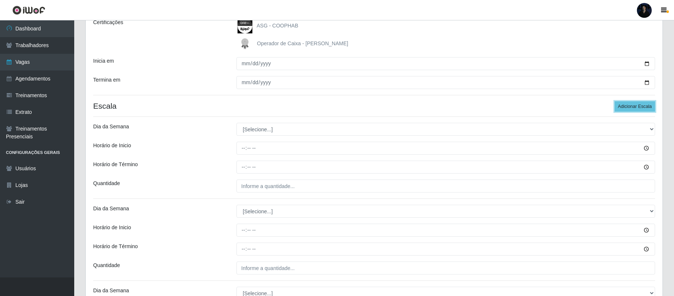
scroll to position [149, 0]
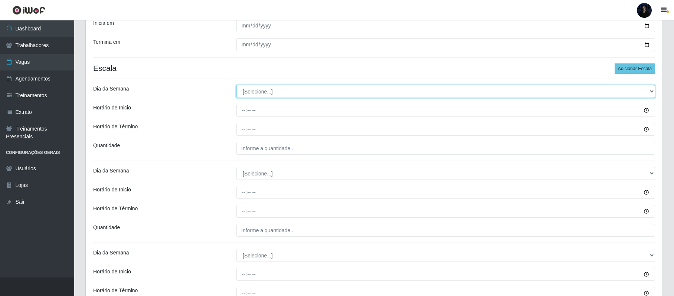
click at [247, 91] on select "[Selecione...] Segunda Terça Quarta Quinta Sexta Sábado Domingo" at bounding box center [446, 91] width 419 height 13
select select "4"
click at [237, 86] on select "[Selecione...] Segunda Terça Quarta Quinta Sexta Sábado Domingo" at bounding box center [446, 91] width 419 height 13
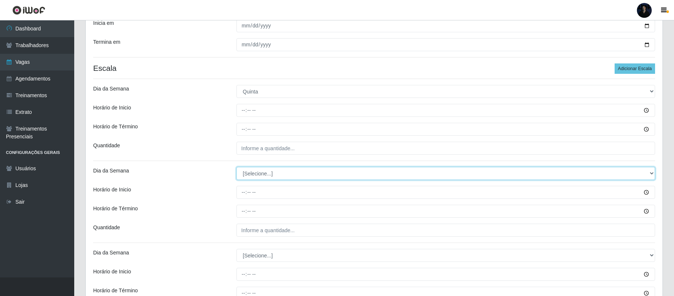
click at [257, 173] on select "[Selecione...] Segunda Terça Quarta Quinta Sexta Sábado Domingo" at bounding box center [446, 173] width 419 height 13
select select "4"
click at [237, 168] on select "[Selecione...] Segunda Terça Quarta Quinta Sexta Sábado Domingo" at bounding box center [446, 173] width 419 height 13
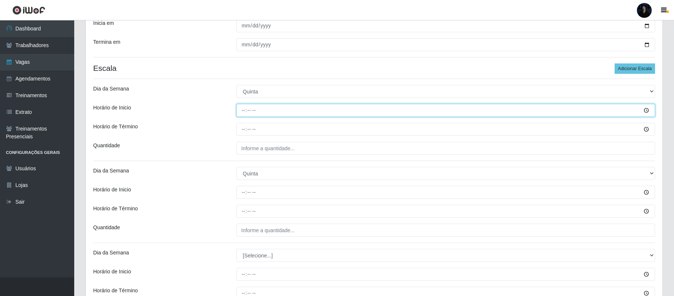
click at [245, 114] on input "Horário de Inicio" at bounding box center [446, 110] width 419 height 13
type input "08:00"
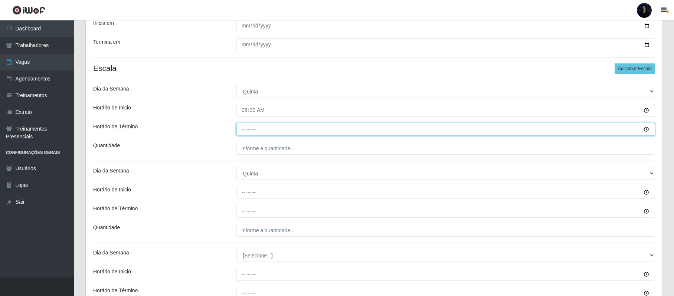
click at [241, 130] on input "Horário de Término" at bounding box center [446, 129] width 419 height 13
type input "14:00"
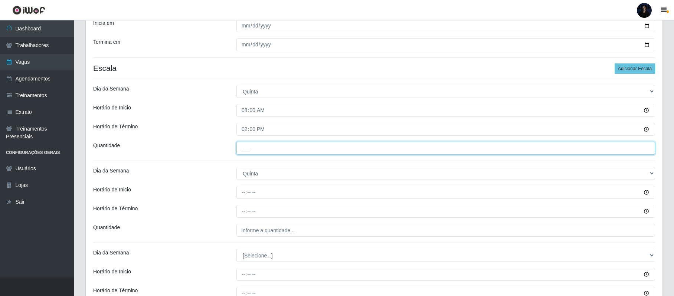
click at [248, 148] on input "___" at bounding box center [446, 148] width 419 height 13
type input "2__"
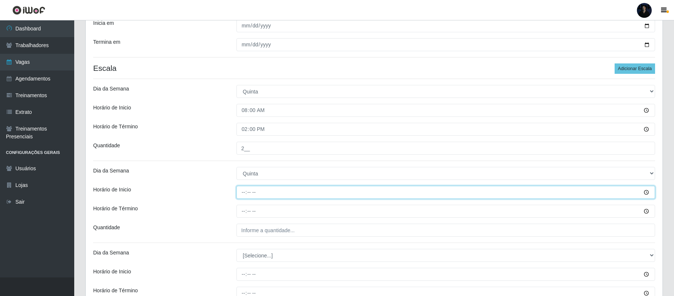
click at [245, 195] on input "Horário de Inicio" at bounding box center [446, 192] width 419 height 13
type input "15:00"
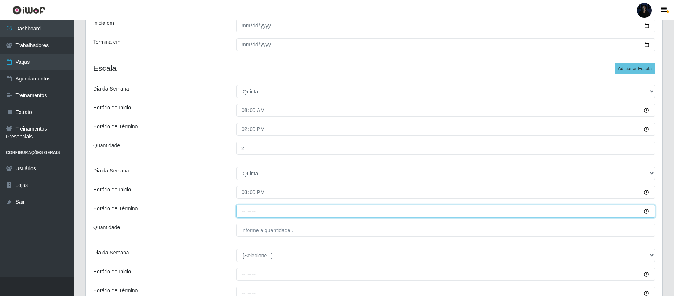
click at [242, 211] on input "Horário de Término" at bounding box center [446, 211] width 419 height 13
type input "21:00"
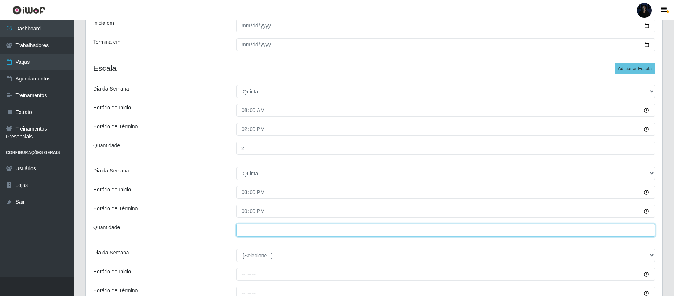
click at [244, 231] on input "___" at bounding box center [446, 230] width 419 height 13
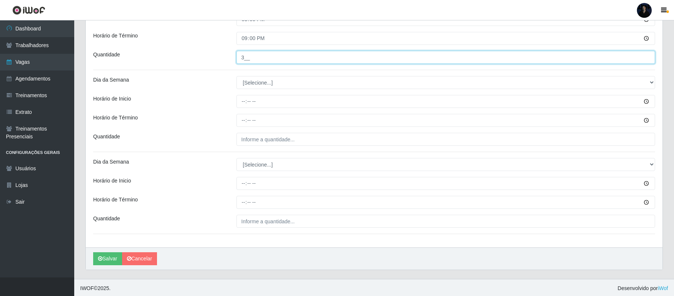
scroll to position [325, 0]
type input "3__"
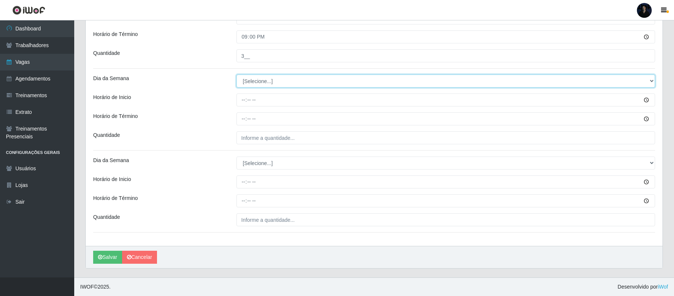
click at [244, 76] on select "[Selecione...] Segunda Terça Quarta Quinta Sexta Sábado Domingo" at bounding box center [446, 81] width 419 height 13
select select "5"
click at [237, 75] on select "[Selecione...] Segunda Terça Quarta Quinta Sexta Sábado Domingo" at bounding box center [446, 81] width 419 height 13
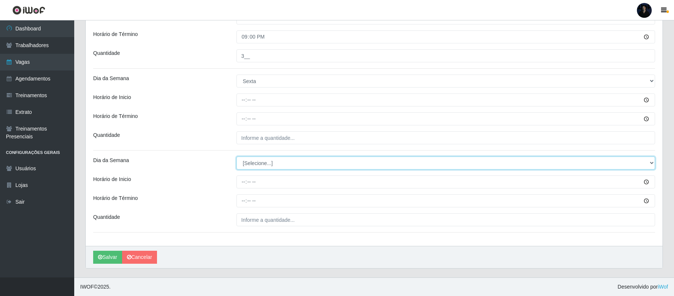
click at [245, 162] on select "[Selecione...] Segunda Terça Quarta Quinta Sexta Sábado Domingo" at bounding box center [446, 163] width 419 height 13
select select "5"
click at [237, 157] on select "[Selecione...] Segunda Terça Quarta Quinta Sexta Sábado Domingo" at bounding box center [446, 163] width 419 height 13
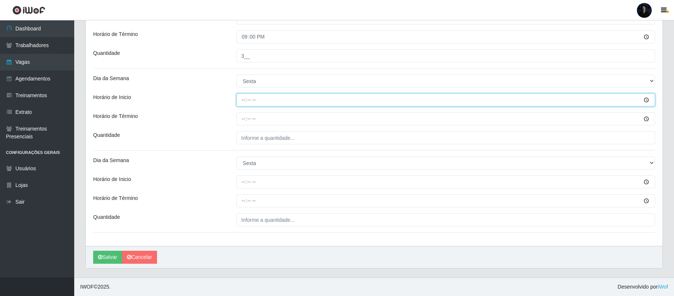
click at [241, 101] on input "Horário de Inicio" at bounding box center [446, 100] width 419 height 13
type input "08:00"
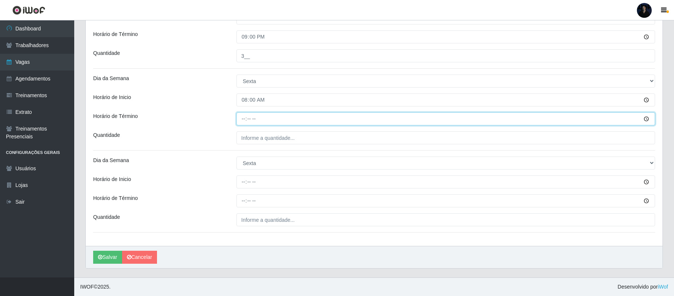
click at [241, 120] on input "Horário de Término" at bounding box center [446, 119] width 419 height 13
type input "14:00"
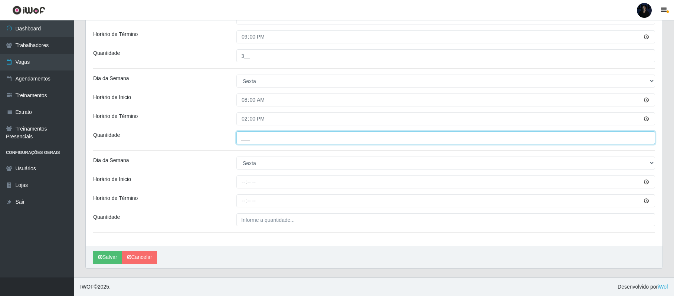
click at [245, 140] on input "___" at bounding box center [446, 137] width 419 height 13
type input "2__"
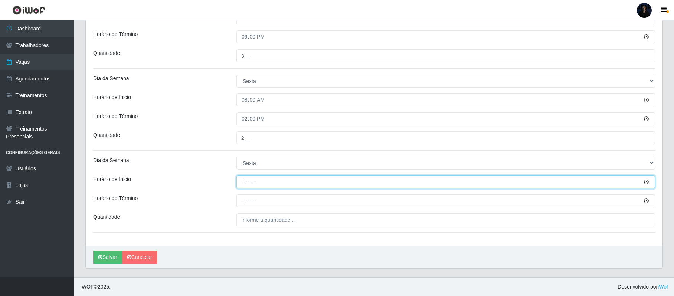
click at [241, 188] on input "Horário de Inicio" at bounding box center [446, 182] width 419 height 13
type input "15:00"
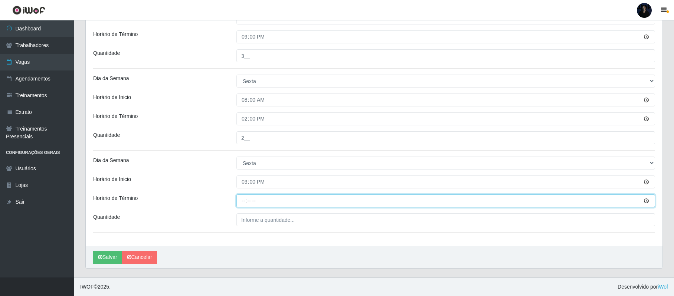
click at [242, 204] on input "Horário de Término" at bounding box center [446, 201] width 419 height 13
type input "21:00"
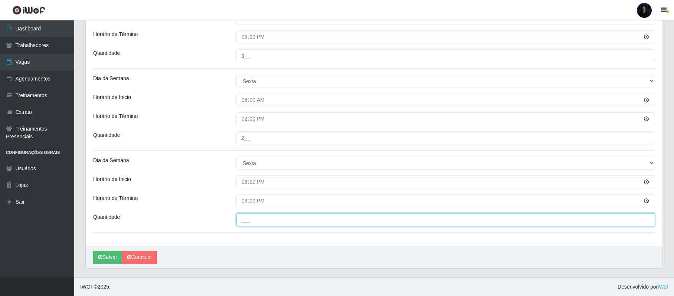
click at [245, 217] on input "___" at bounding box center [446, 219] width 419 height 13
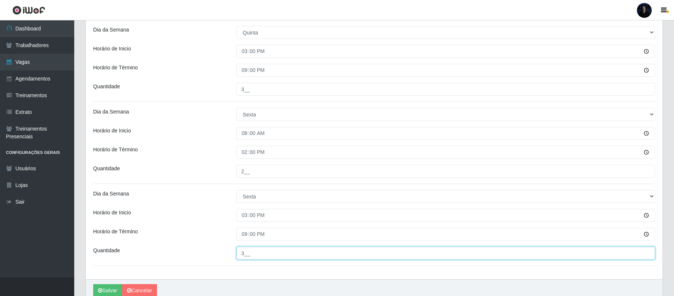
scroll to position [297, 0]
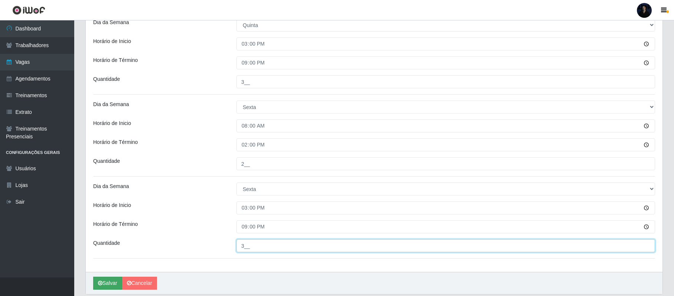
type input "3__"
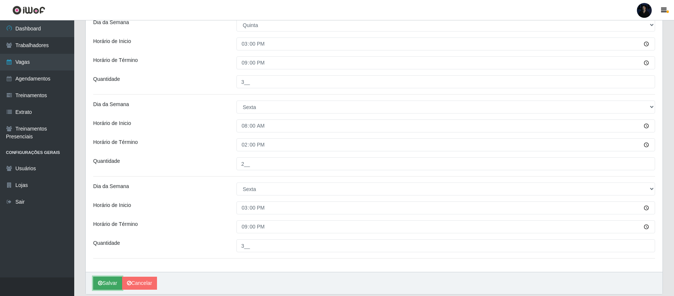
click at [105, 287] on button "Salvar" at bounding box center [107, 283] width 29 height 13
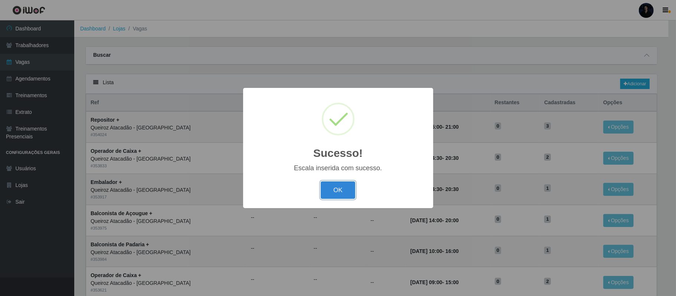
drag, startPoint x: 342, startPoint y: 189, endPoint x: 328, endPoint y: 186, distance: 14.0
click at [340, 190] on button "OK" at bounding box center [338, 190] width 35 height 17
